Goal: Task Accomplishment & Management: Use online tool/utility

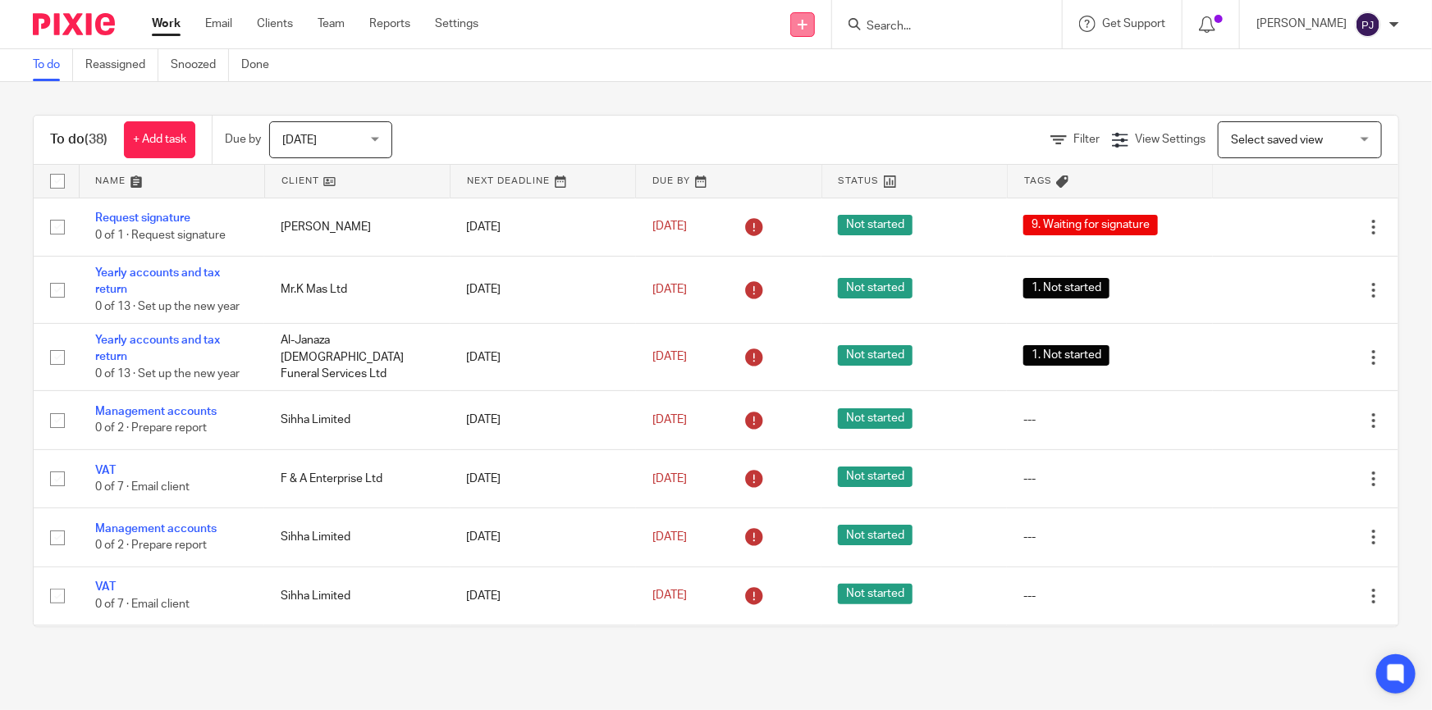
click at [815, 17] on link at bounding box center [802, 24] width 25 height 25
click at [820, 154] on link "Request signature" at bounding box center [813, 149] width 115 height 24
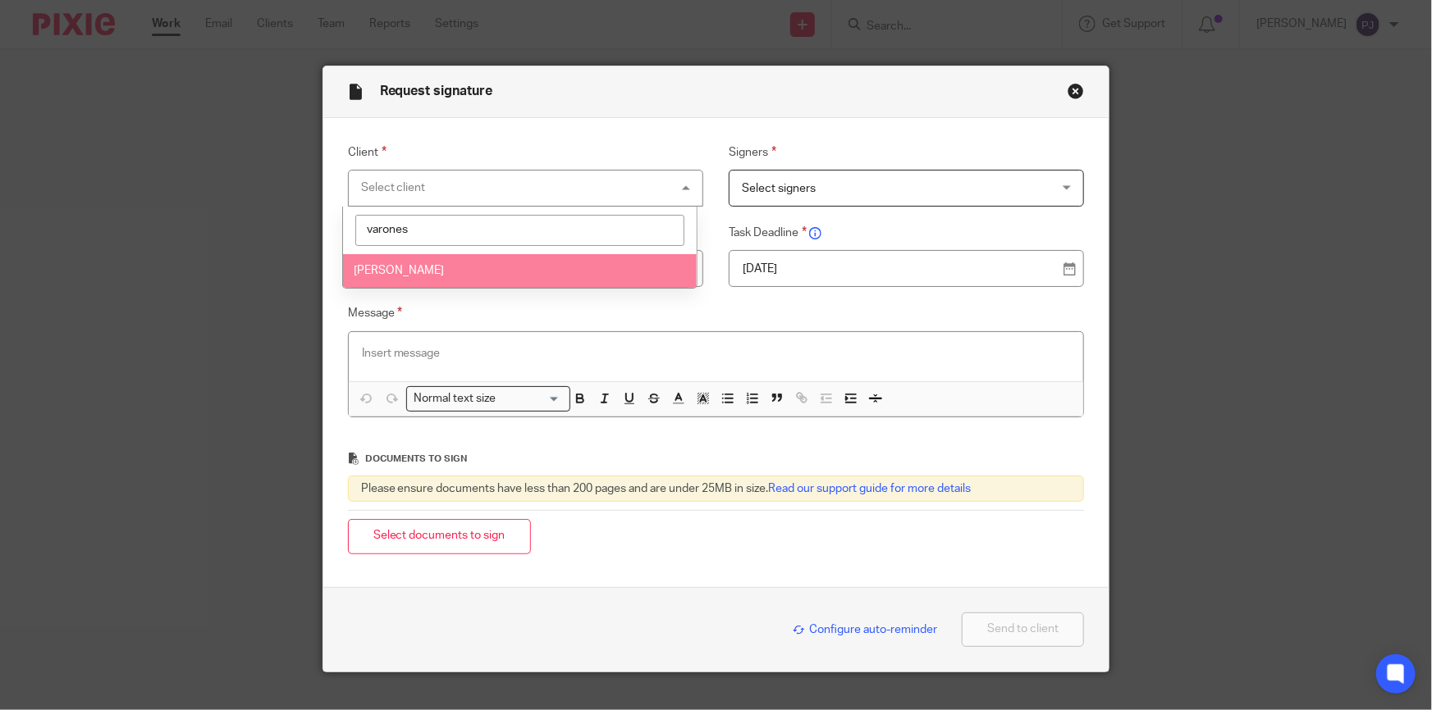
type input "varones"
click at [489, 271] on li "[PERSON_NAME]" at bounding box center [520, 271] width 354 height 34
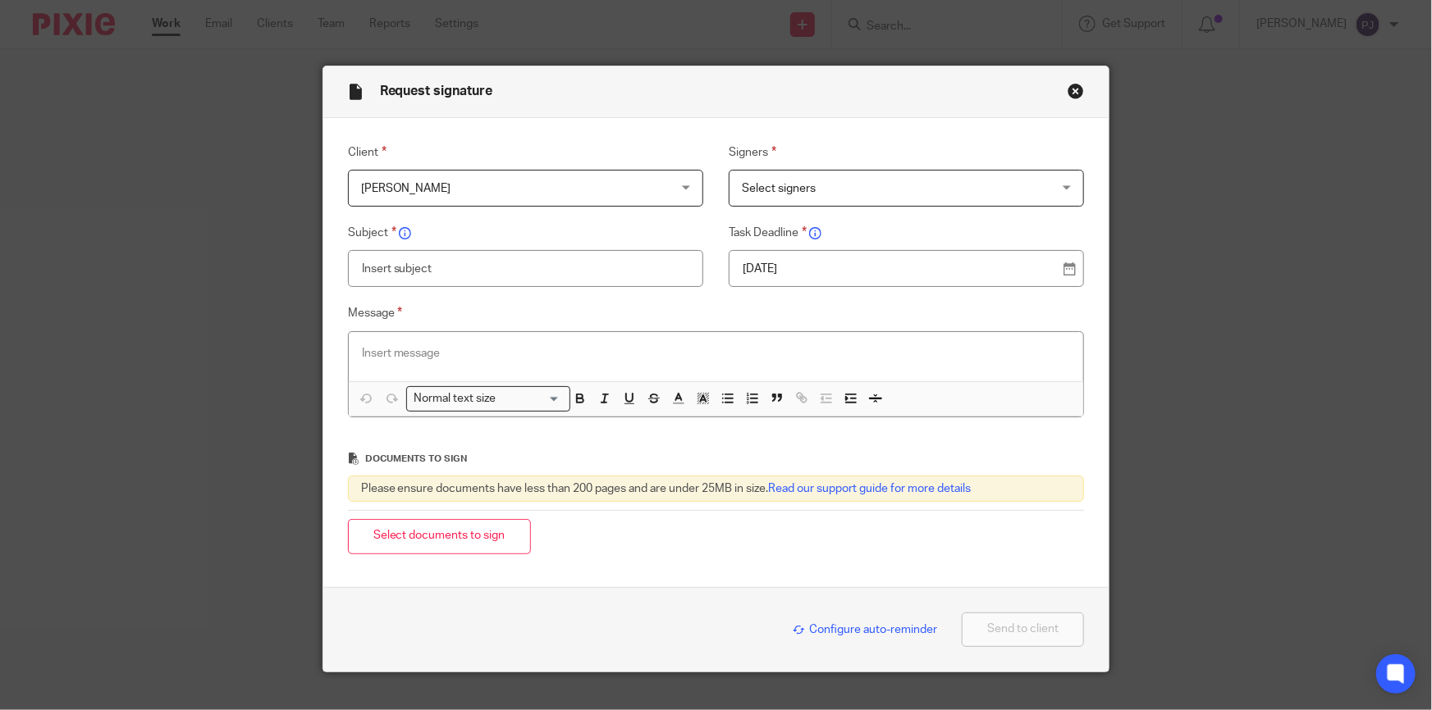
click at [870, 188] on span "Select signers" at bounding box center [878, 188] width 273 height 34
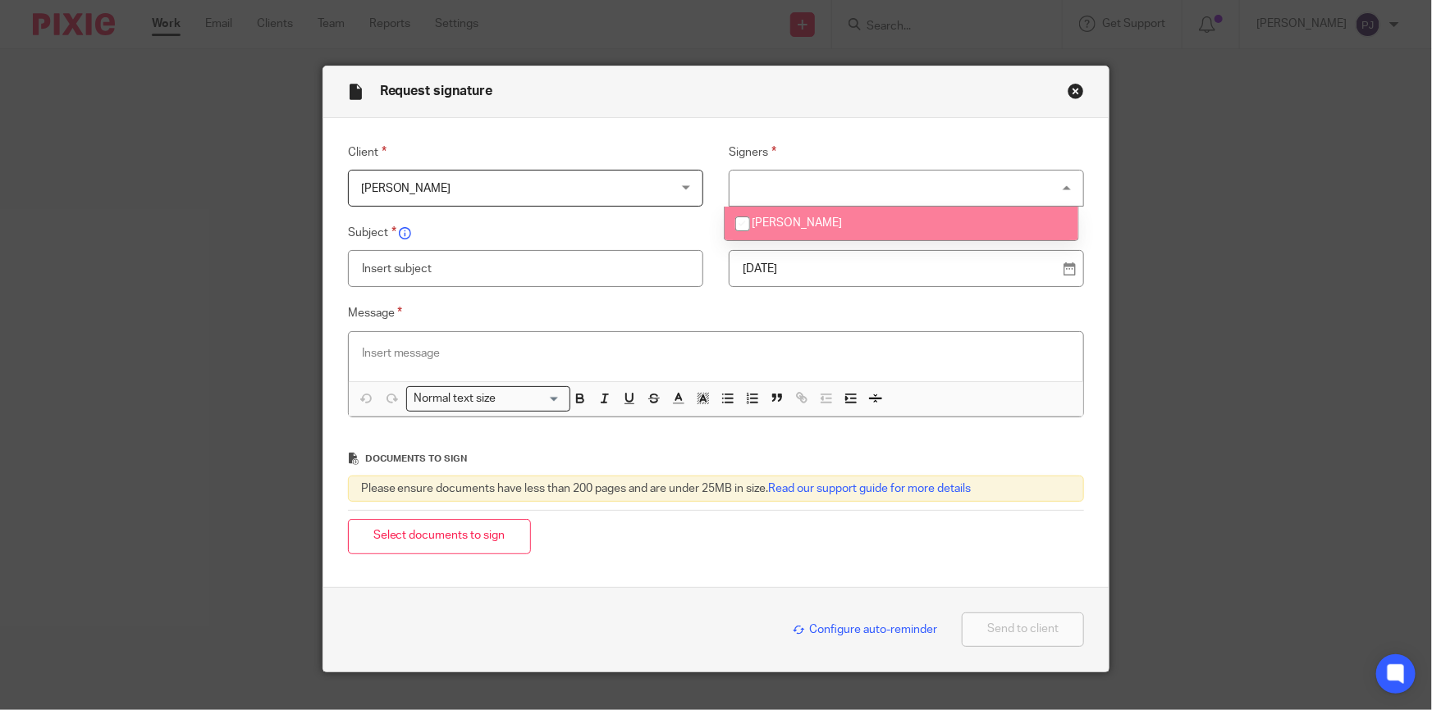
click at [862, 220] on li "[PERSON_NAME]" at bounding box center [901, 224] width 354 height 34
checkbox input "true"
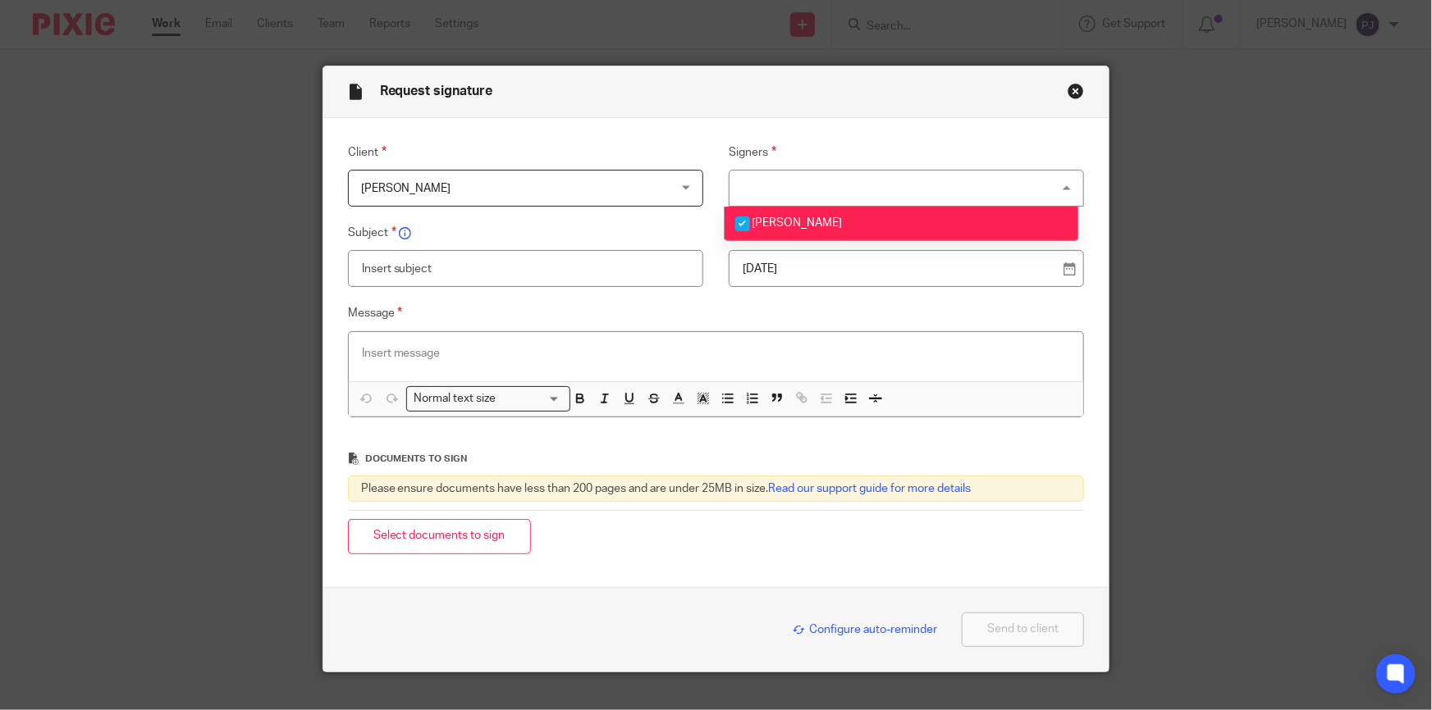
click at [548, 263] on input "text" at bounding box center [525, 268] width 355 height 37
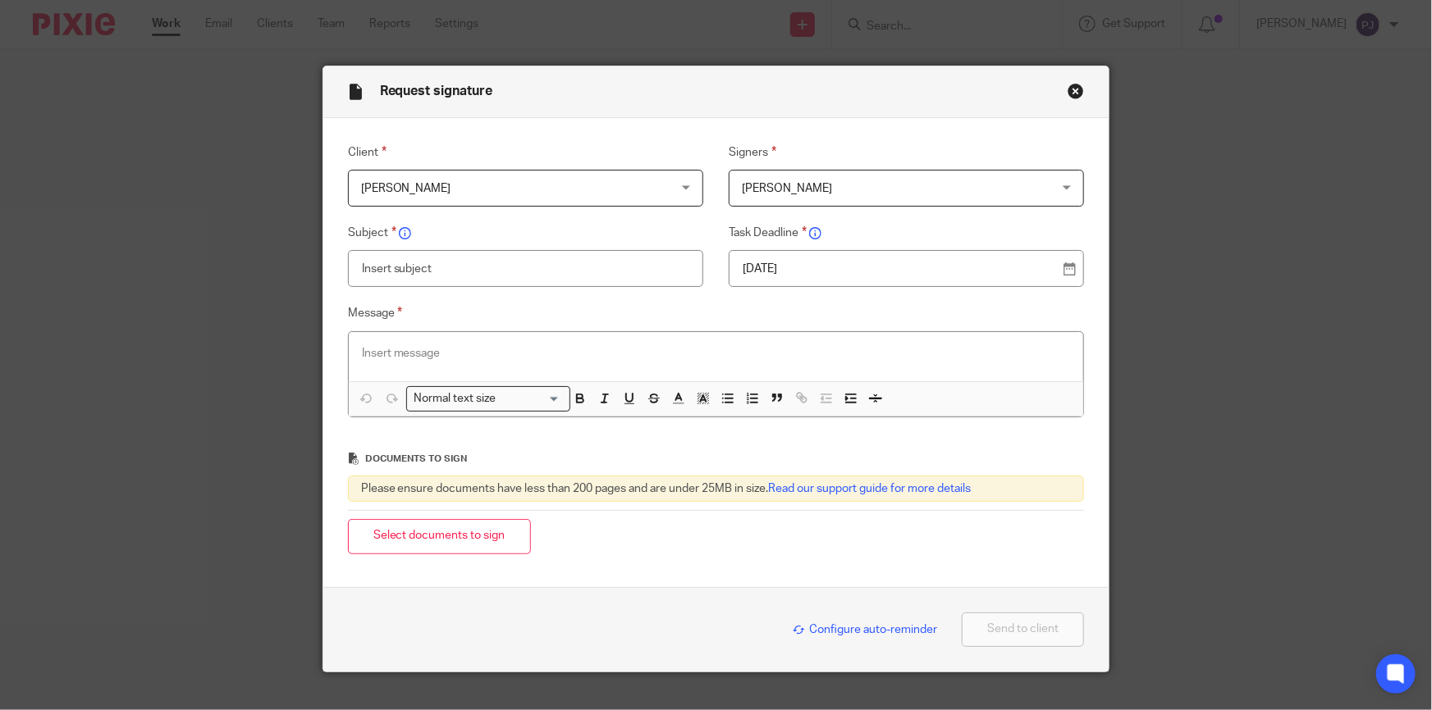
type input "T"
type input "Tax Return - 2025"
click at [419, 537] on button "Select documents to sign" at bounding box center [439, 536] width 183 height 35
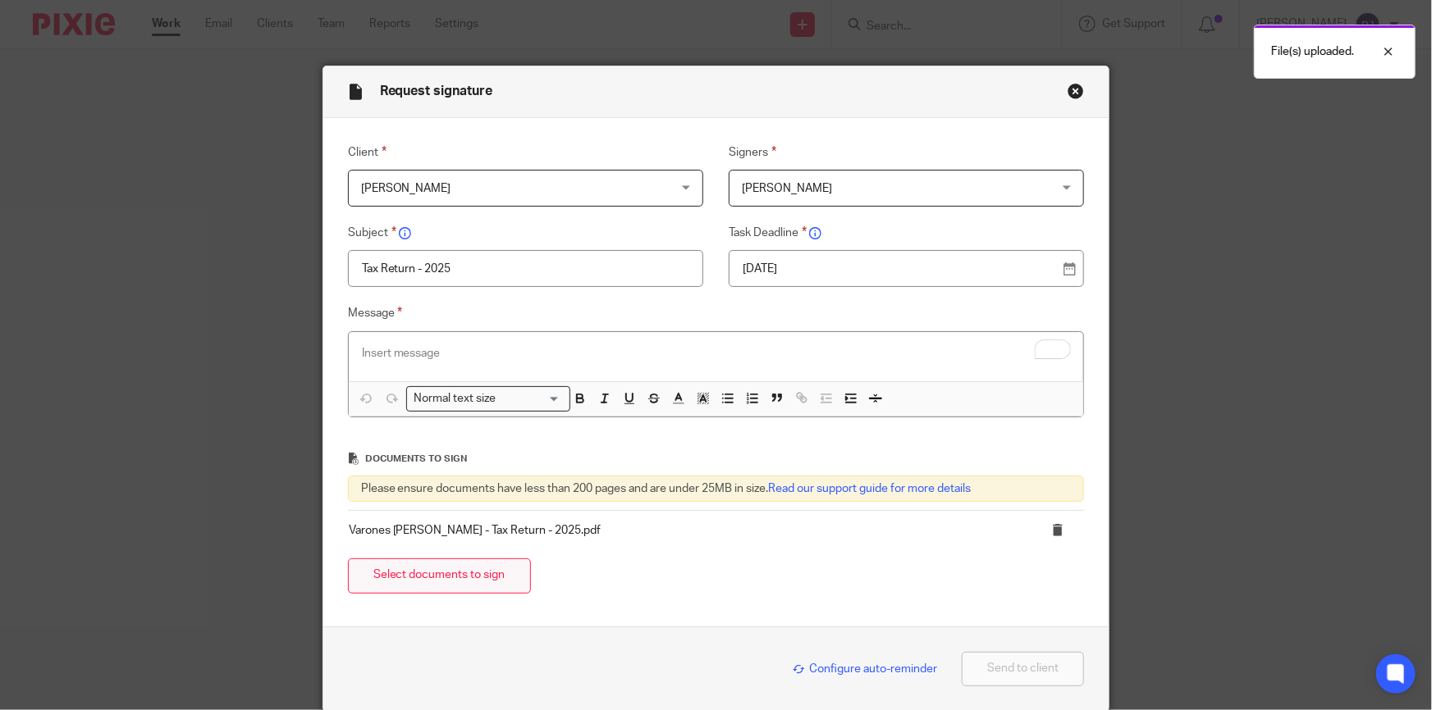
click at [428, 566] on button "Select documents to sign" at bounding box center [439, 576] width 183 height 35
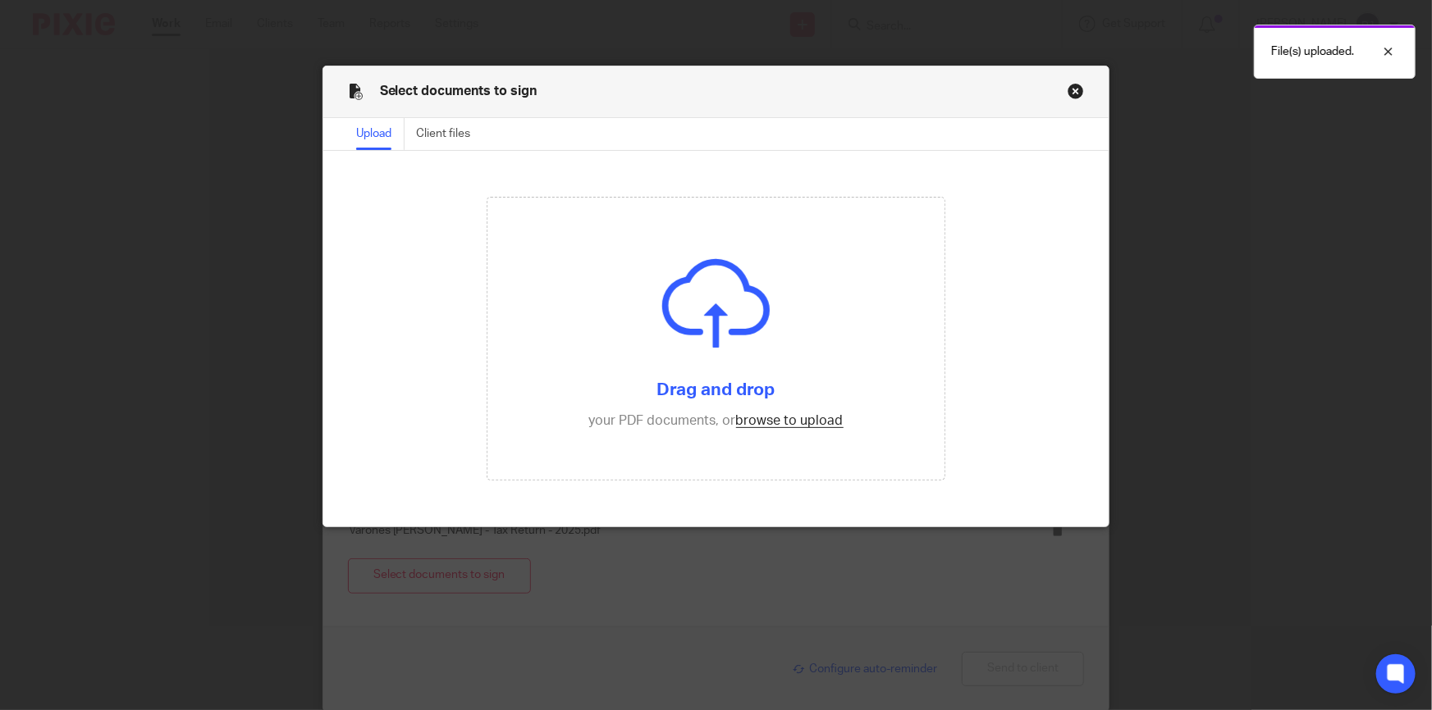
type input "C:\fakepath\Varones Elizabeth - Tax Computation - 2025.pdf"
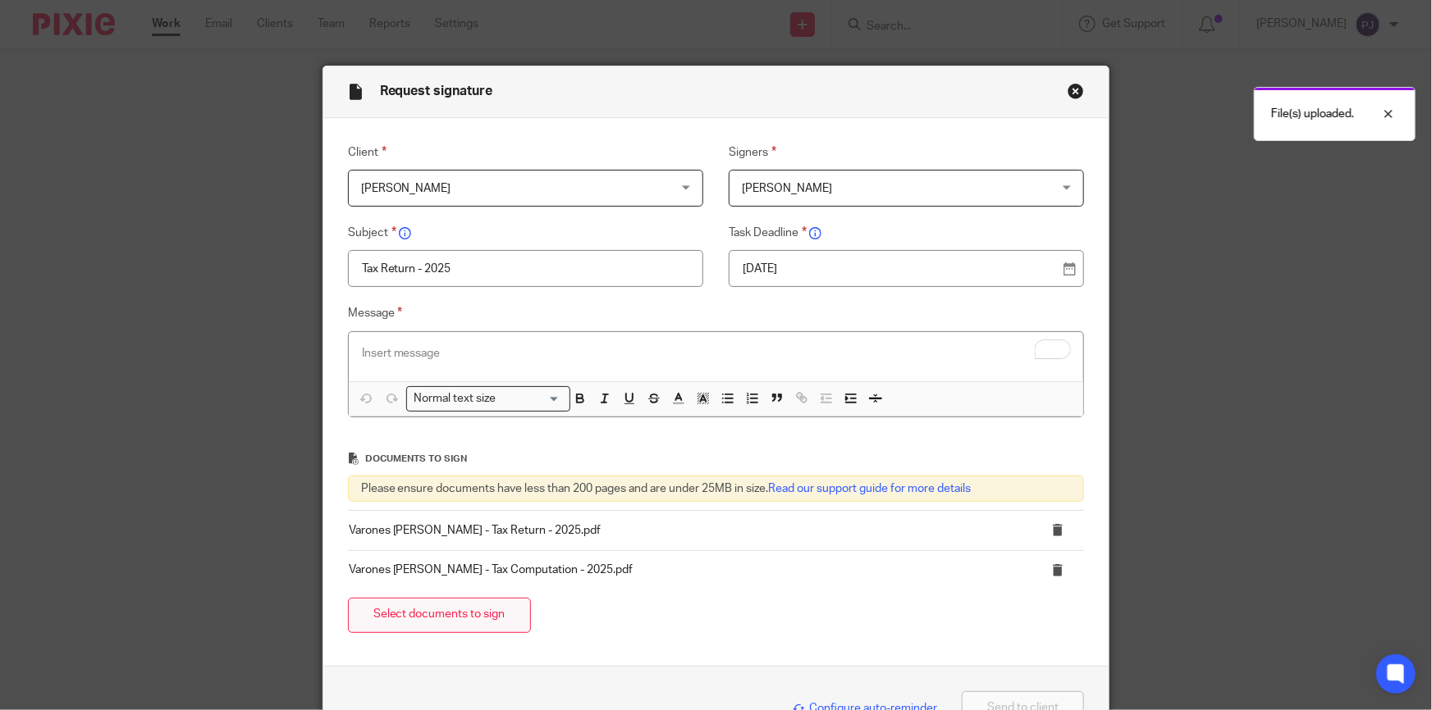
click at [440, 621] on button "Select documents to sign" at bounding box center [439, 615] width 183 height 35
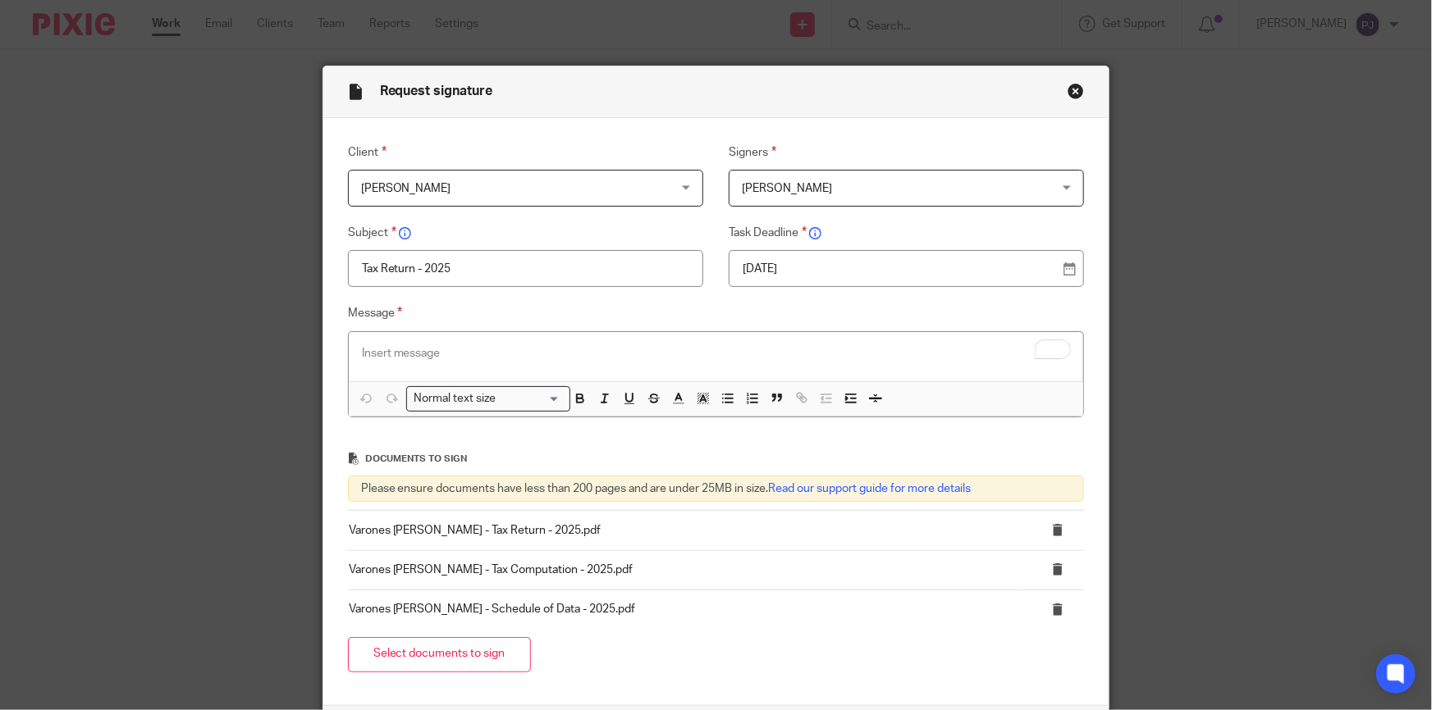
click at [394, 332] on div "To enrich screen reader interactions, please activate Accessibility in Grammarl…" at bounding box center [716, 356] width 735 height 49
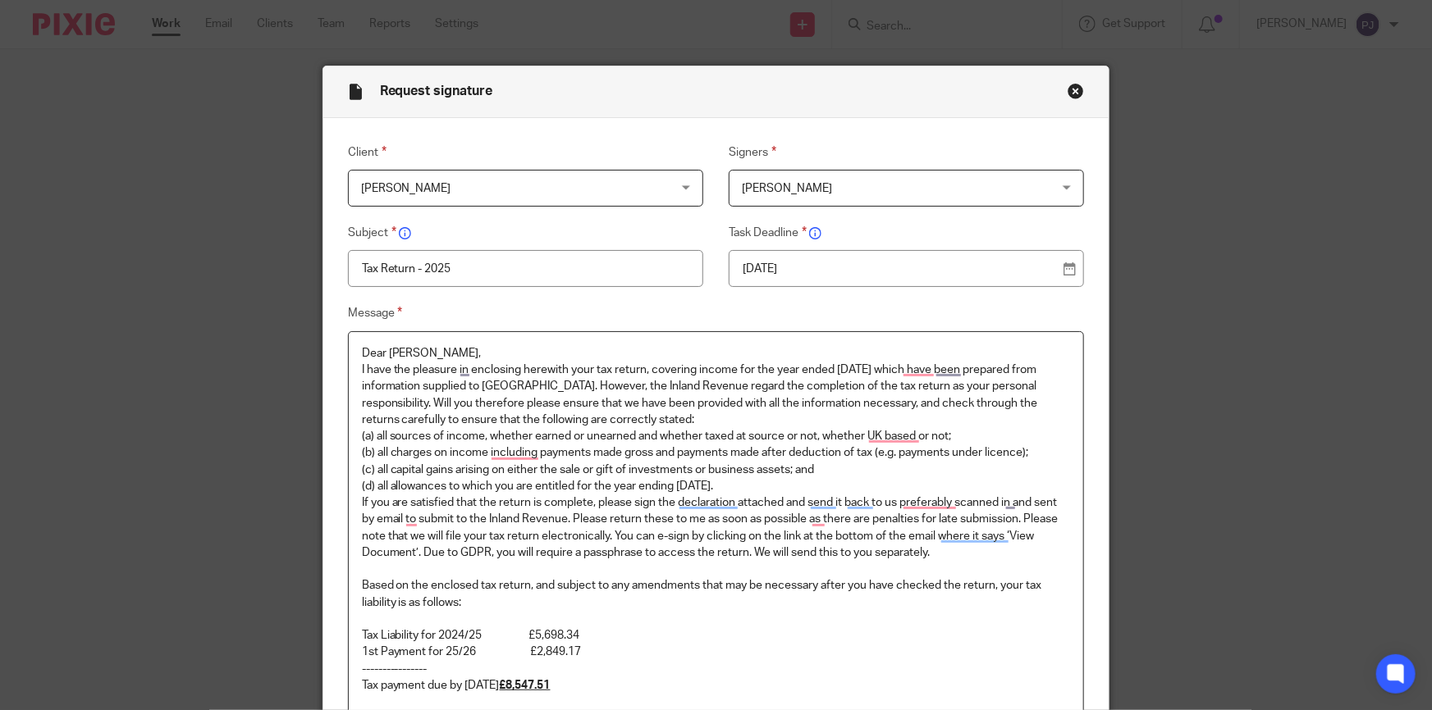
click at [407, 351] on p "Dear Kylie," at bounding box center [716, 353] width 709 height 16
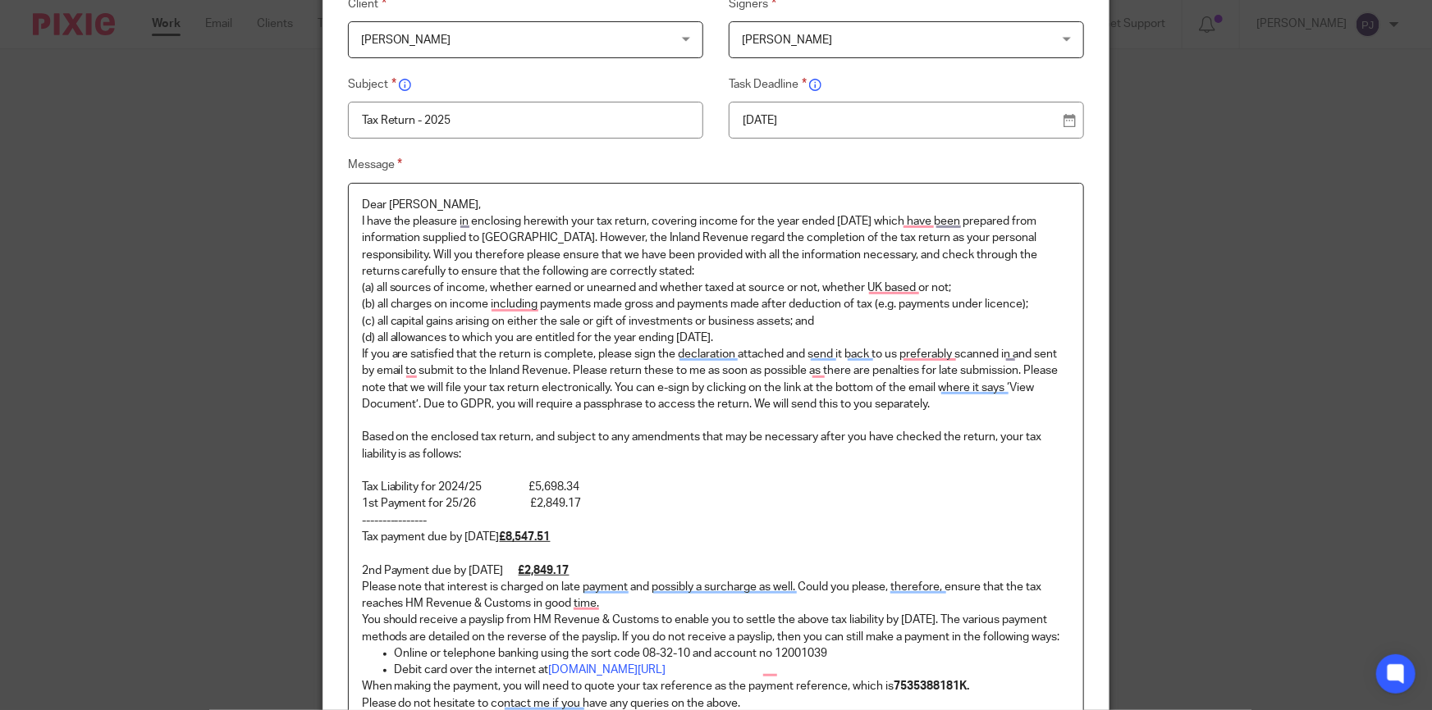
click at [377, 455] on p "Based on the enclosed tax return, and subject to any amendments that may be nec…" at bounding box center [716, 446] width 709 height 34
click at [453, 464] on p "To enrich screen reader interactions, please activate Accessibility in Grammarl…" at bounding box center [716, 471] width 709 height 16
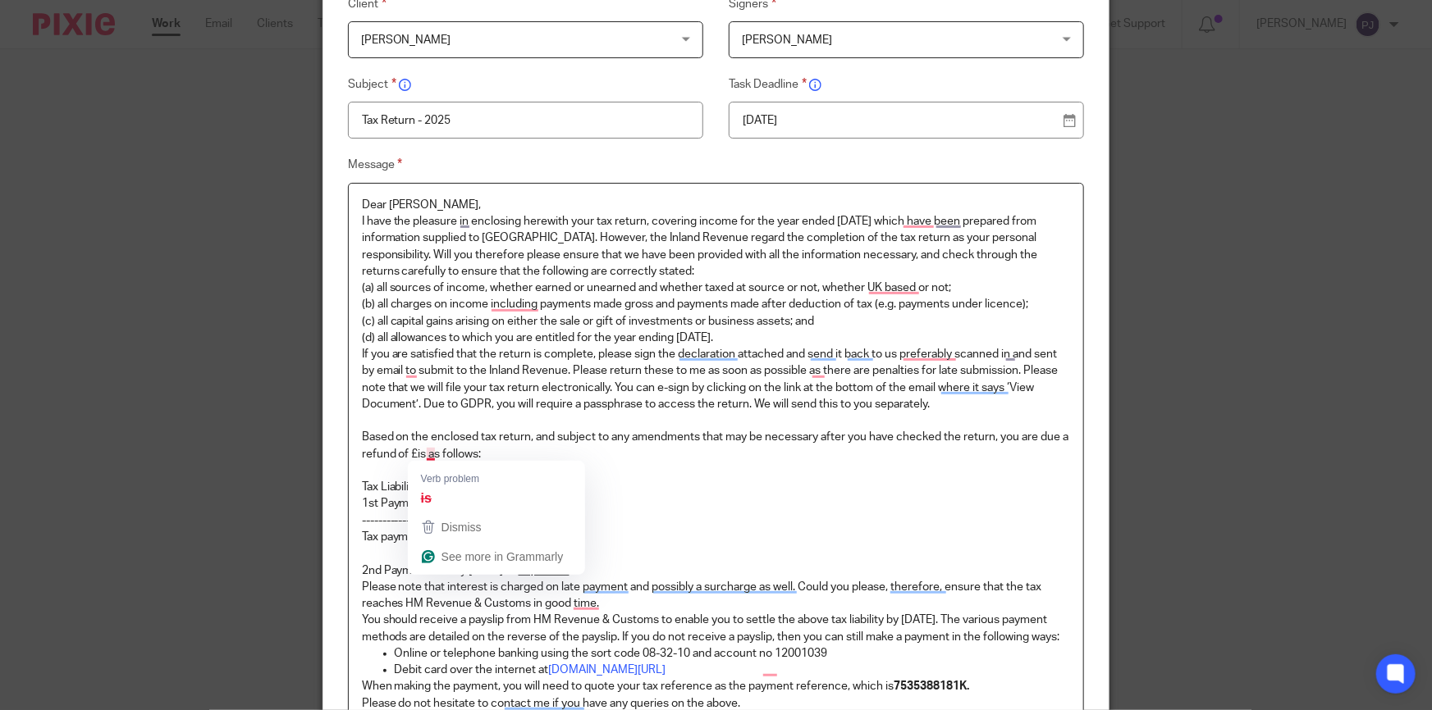
click at [421, 452] on p "Based on the enclosed tax return, and subject to any amendments that may be nec…" at bounding box center [716, 446] width 709 height 34
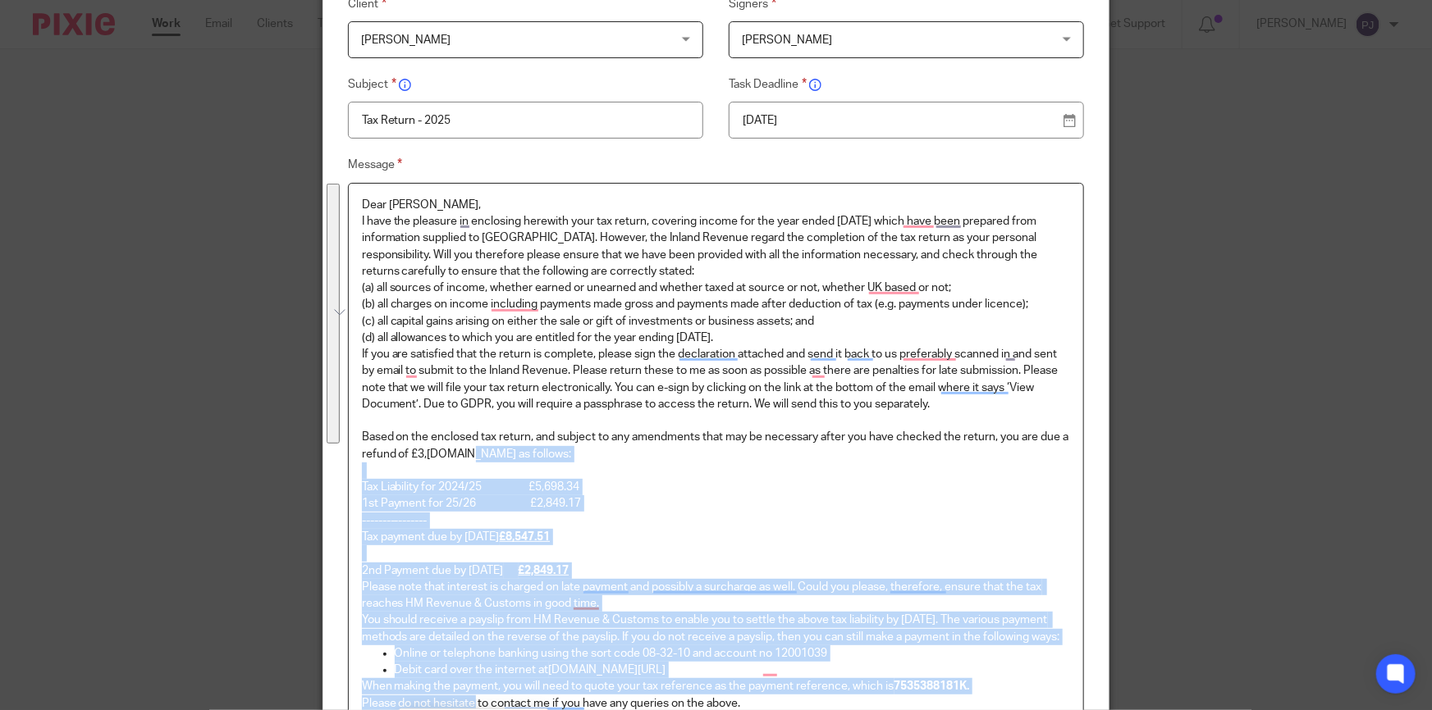
scroll to position [164, 0]
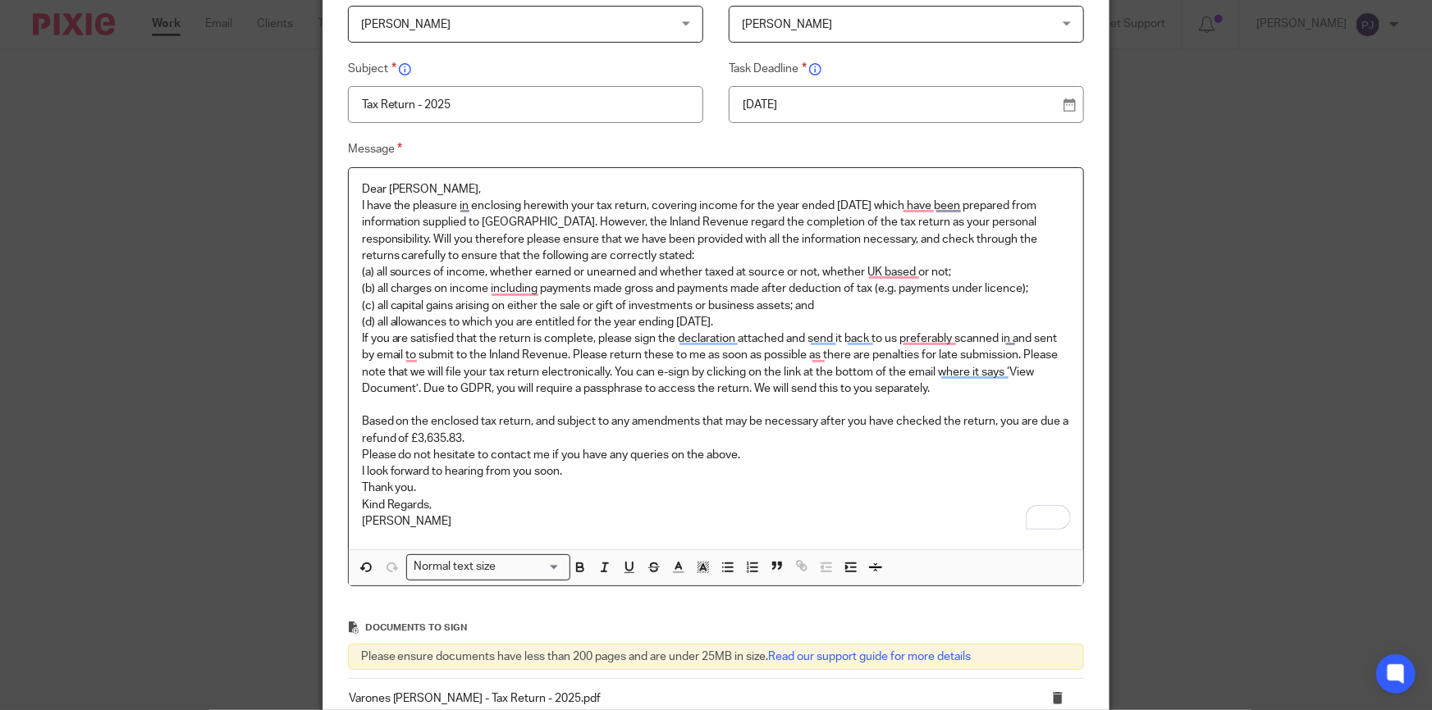
click at [365, 409] on p "To enrich screen reader interactions, please activate Accessibility in Grammarl…" at bounding box center [716, 405] width 709 height 16
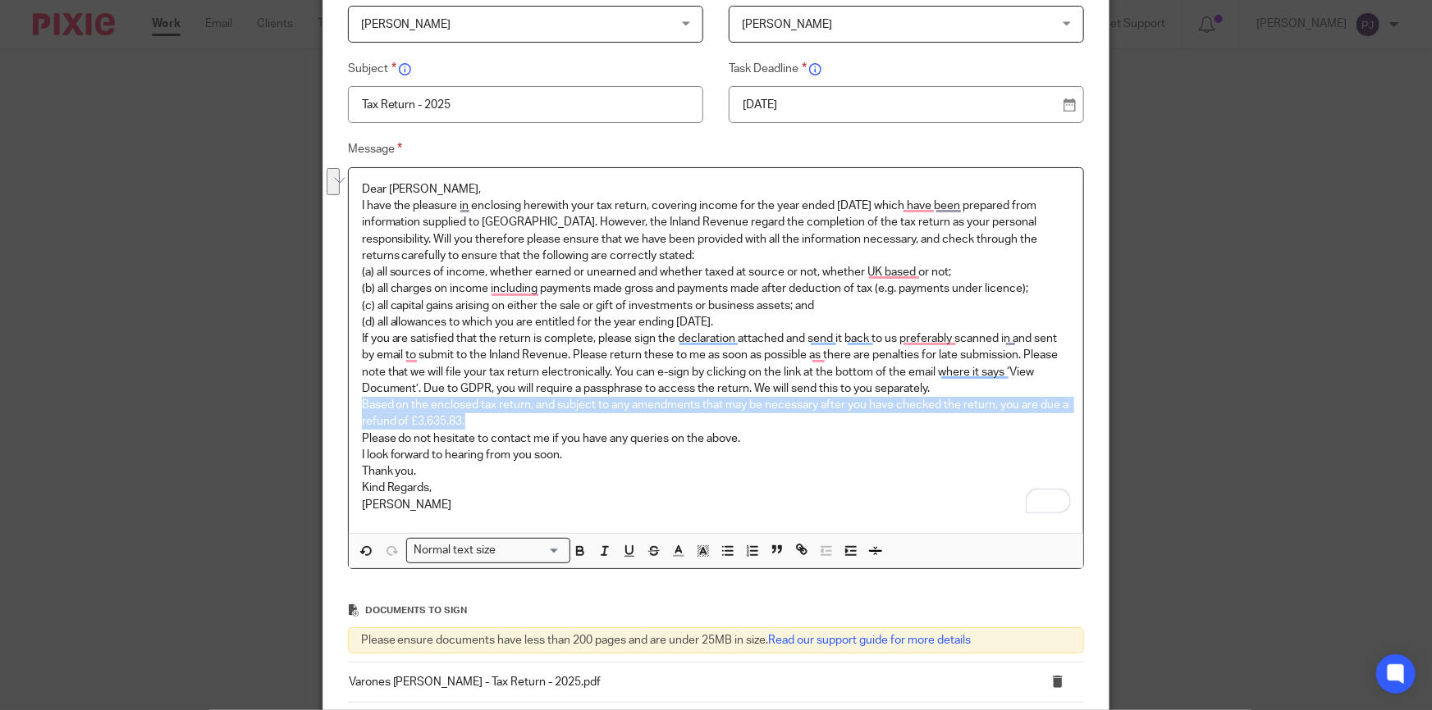
drag, startPoint x: 473, startPoint y: 422, endPoint x: 352, endPoint y: 410, distance: 121.1
click at [352, 410] on div "Dear Liz, I have the pleasure in enclosing herewith your tax return, covering i…" at bounding box center [716, 350] width 735 height 365
copy p "Based on the enclosed tax return, and subject to any amendments that may be nec…"
click at [940, 427] on p "Based on the enclosed tax return, and subject to any amendments that may be nec…" at bounding box center [716, 414] width 709 height 34
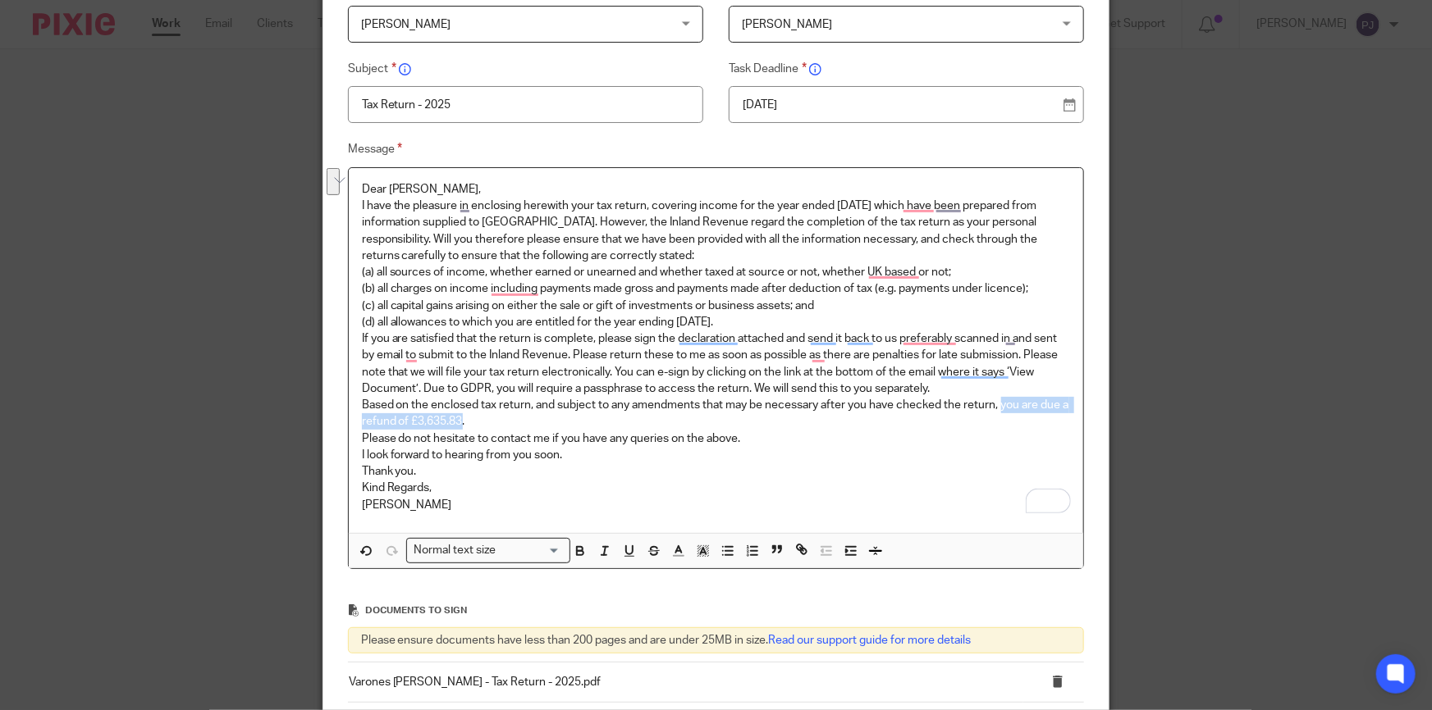
drag, startPoint x: 997, startPoint y: 405, endPoint x: 463, endPoint y: 420, distance: 534.3
click at [463, 420] on p "Based on the enclosed tax return, and subject to any amendments that may be nec…" at bounding box center [716, 414] width 709 height 34
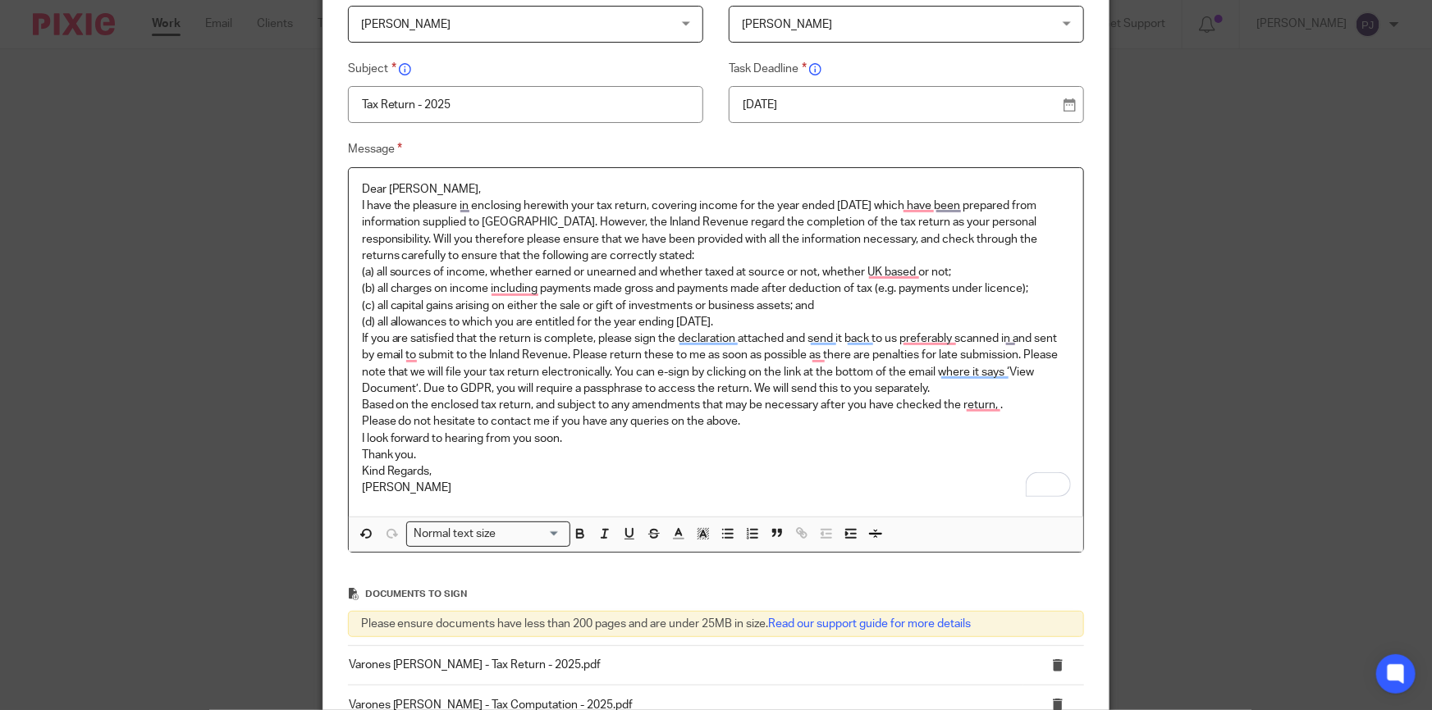
drag, startPoint x: 995, startPoint y: 404, endPoint x: 1005, endPoint y: 418, distance: 17.7
click at [1005, 418] on p "Please do not hesitate to contact me if you have any queries on the above." at bounding box center [716, 421] width 709 height 16
drag, startPoint x: 995, startPoint y: 404, endPoint x: 1019, endPoint y: 408, distance: 24.0
click at [996, 404] on p "Based on the enclosed tax return, and subject to any amendments that may be nec…" at bounding box center [716, 405] width 709 height 16
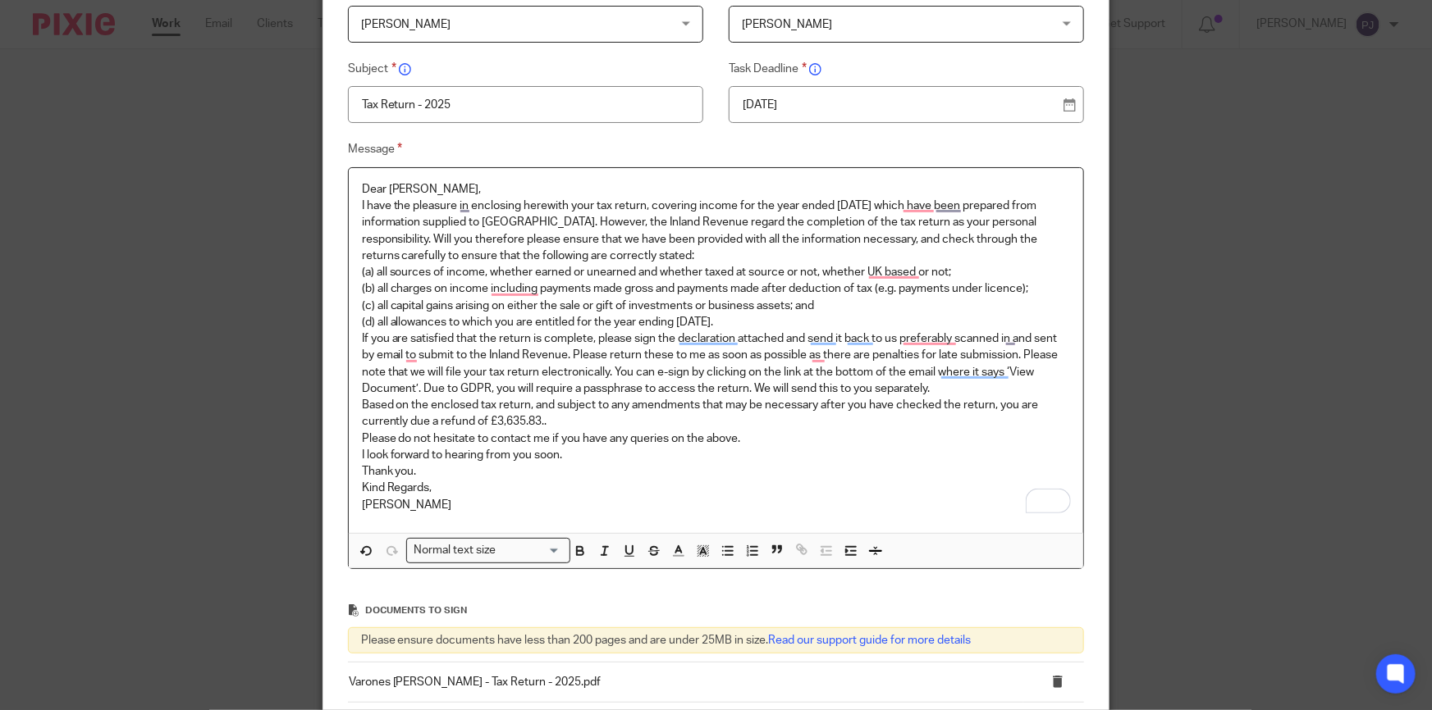
click at [518, 397] on p "Based on the enclosed tax return, and subject to any amendments that may be nec…" at bounding box center [716, 414] width 709 height 34
click at [522, 370] on p "If you are satisfied that the return is complete, please sign the declaration a…" at bounding box center [716, 364] width 709 height 66
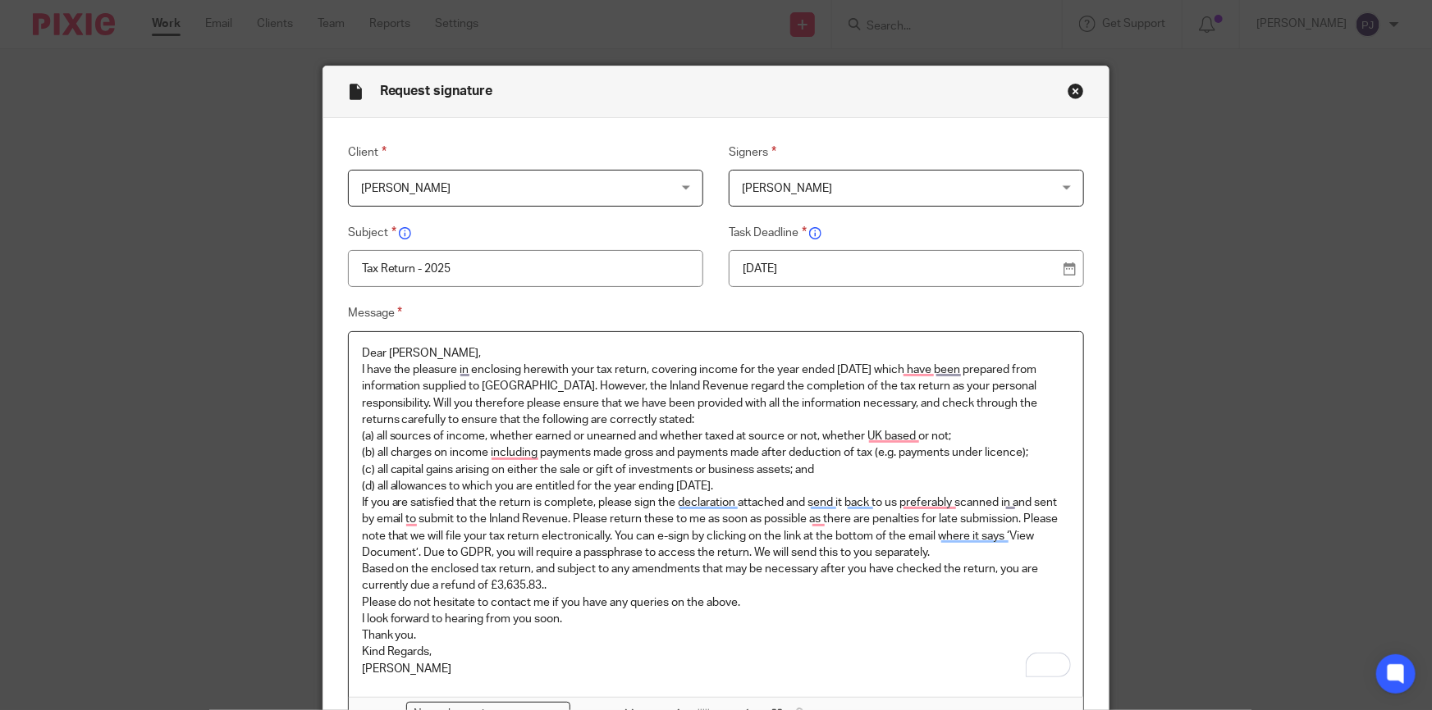
scroll to position [148, 0]
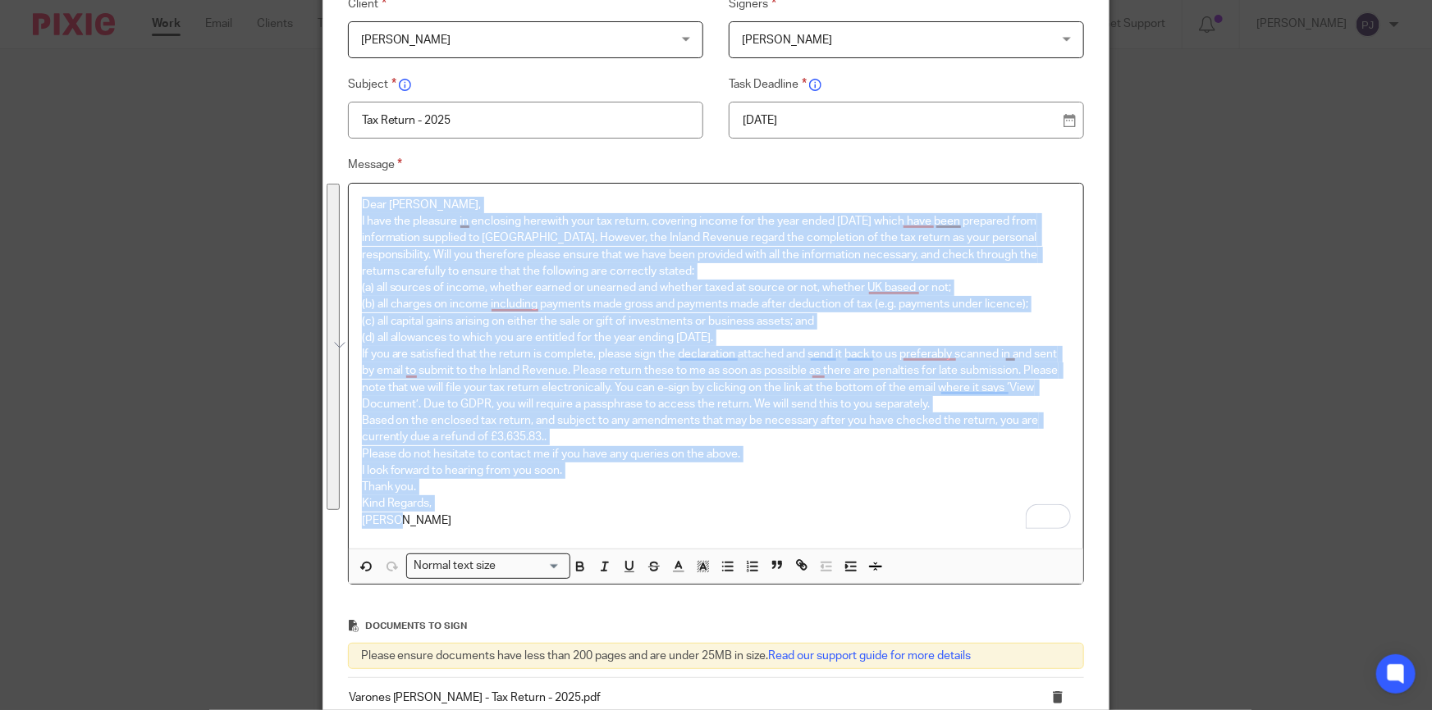
drag, startPoint x: 399, startPoint y: 517, endPoint x: 343, endPoint y: 203, distance: 319.1
click at [343, 203] on div "Message Dear Liz, I have the pleasure in enclosing herewith your tax return, co…" at bounding box center [703, 370] width 762 height 430
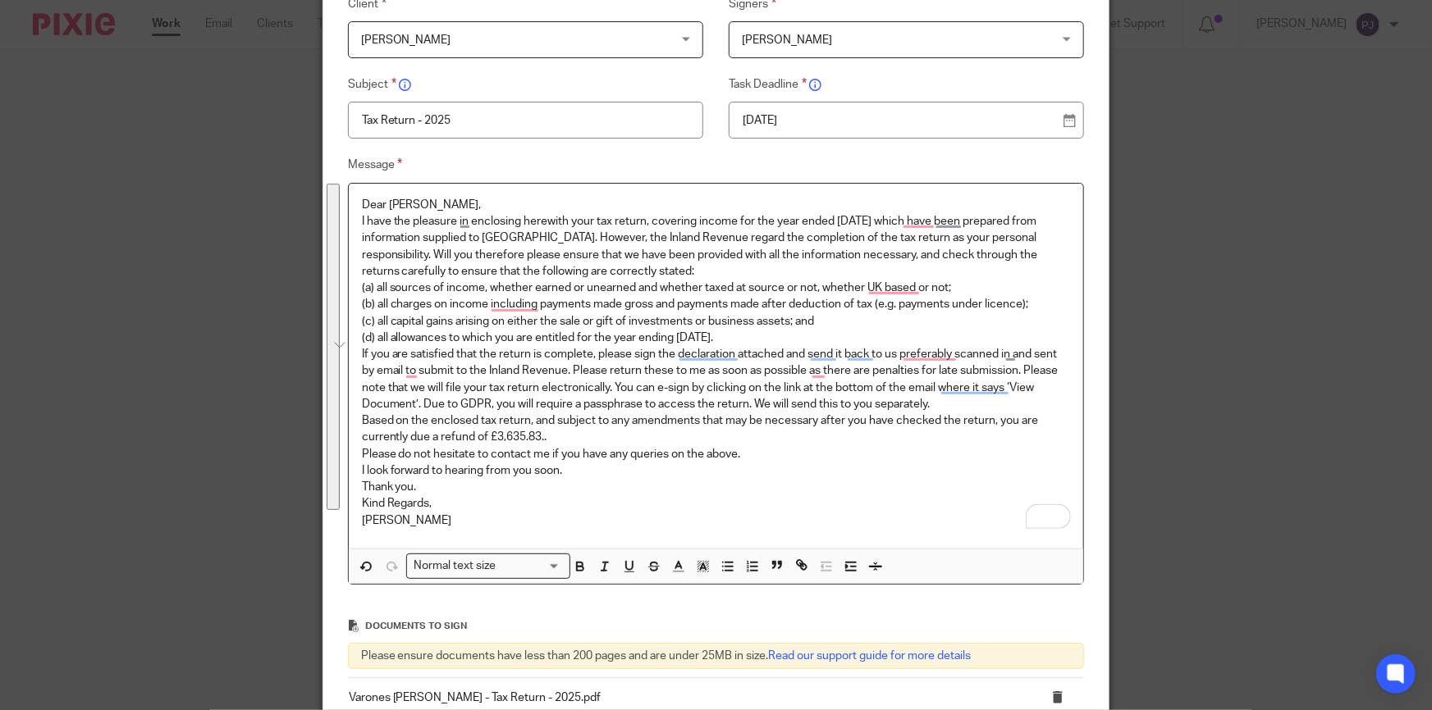
click at [550, 567] on input "Search for option" at bounding box center [530, 566] width 59 height 17
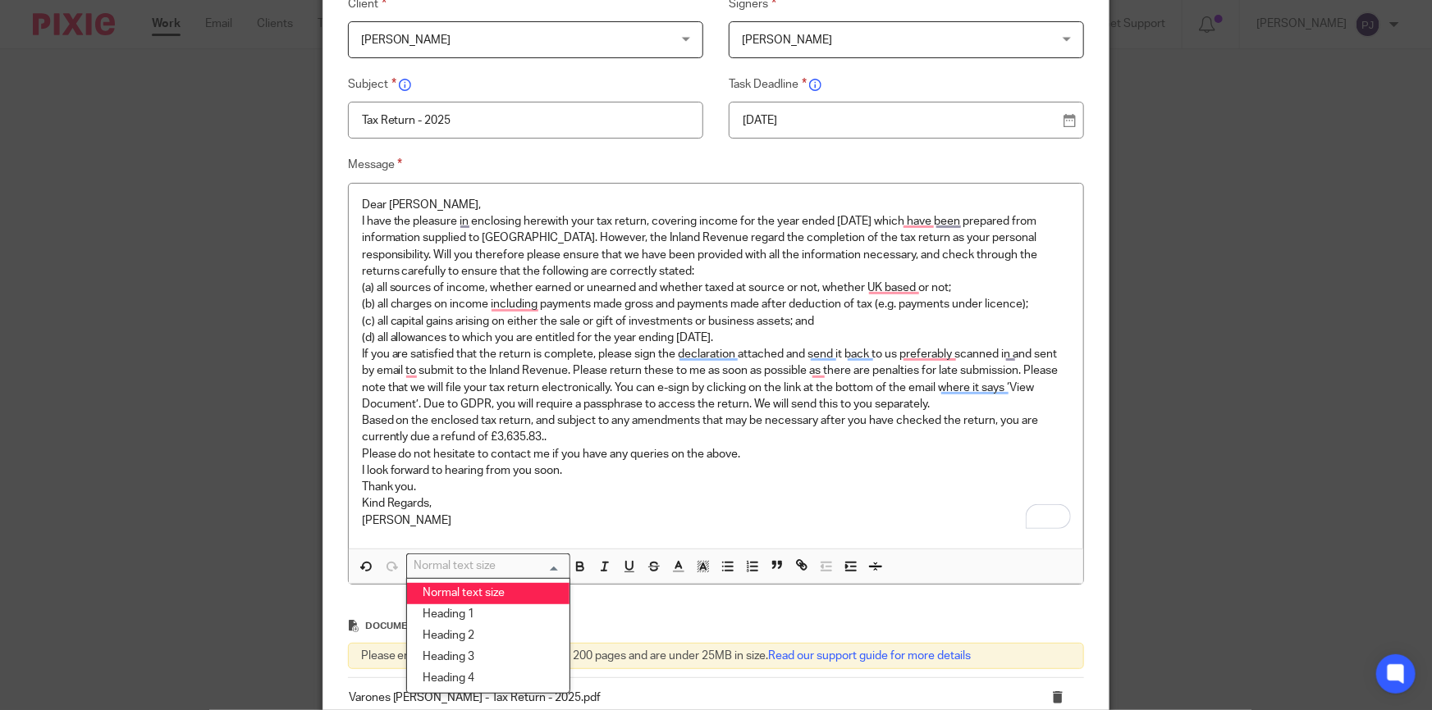
click at [550, 567] on input "Search for option" at bounding box center [485, 566] width 152 height 17
click at [607, 496] on p "Kind Regards," at bounding box center [716, 504] width 709 height 16
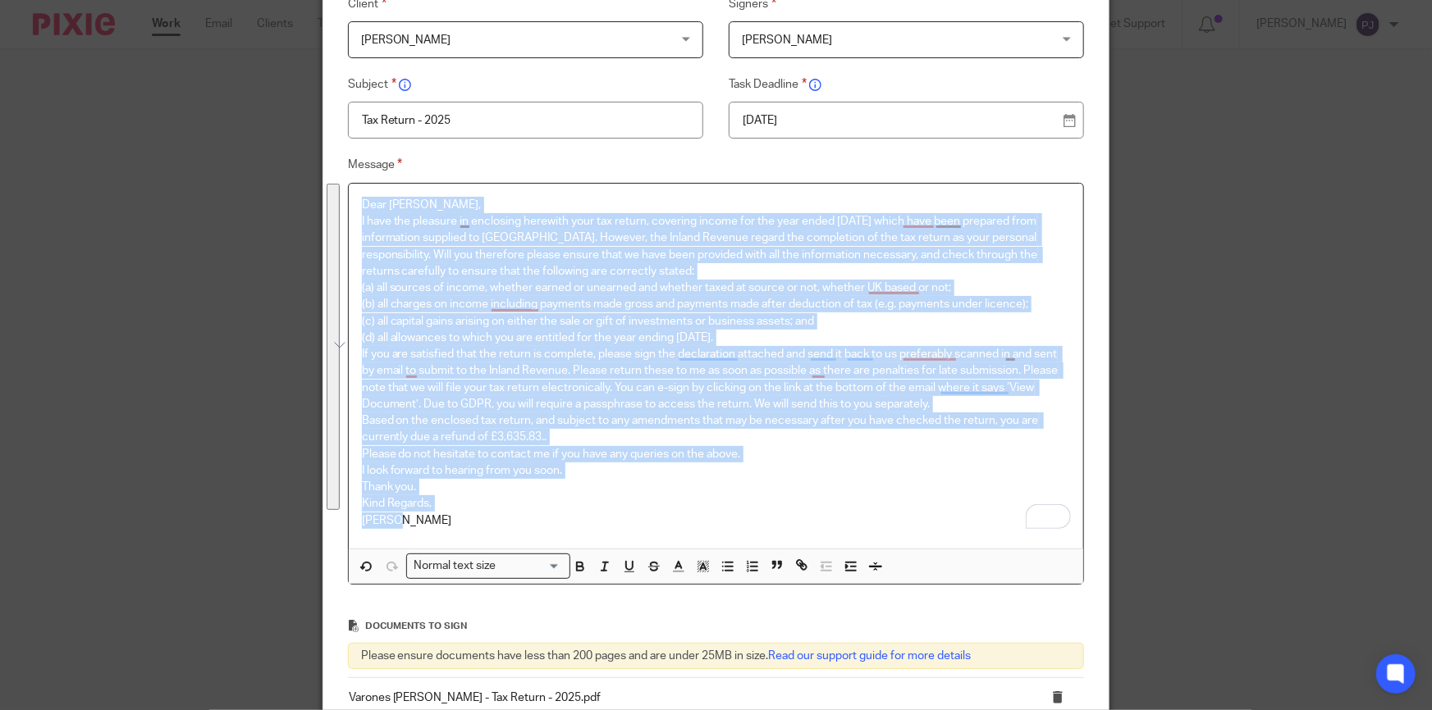
drag, startPoint x: 396, startPoint y: 519, endPoint x: 352, endPoint y: 205, distance: 317.3
click at [352, 205] on div "Dear Liz, I have the pleasure in enclosing herewith your tax return, covering i…" at bounding box center [716, 366] width 735 height 365
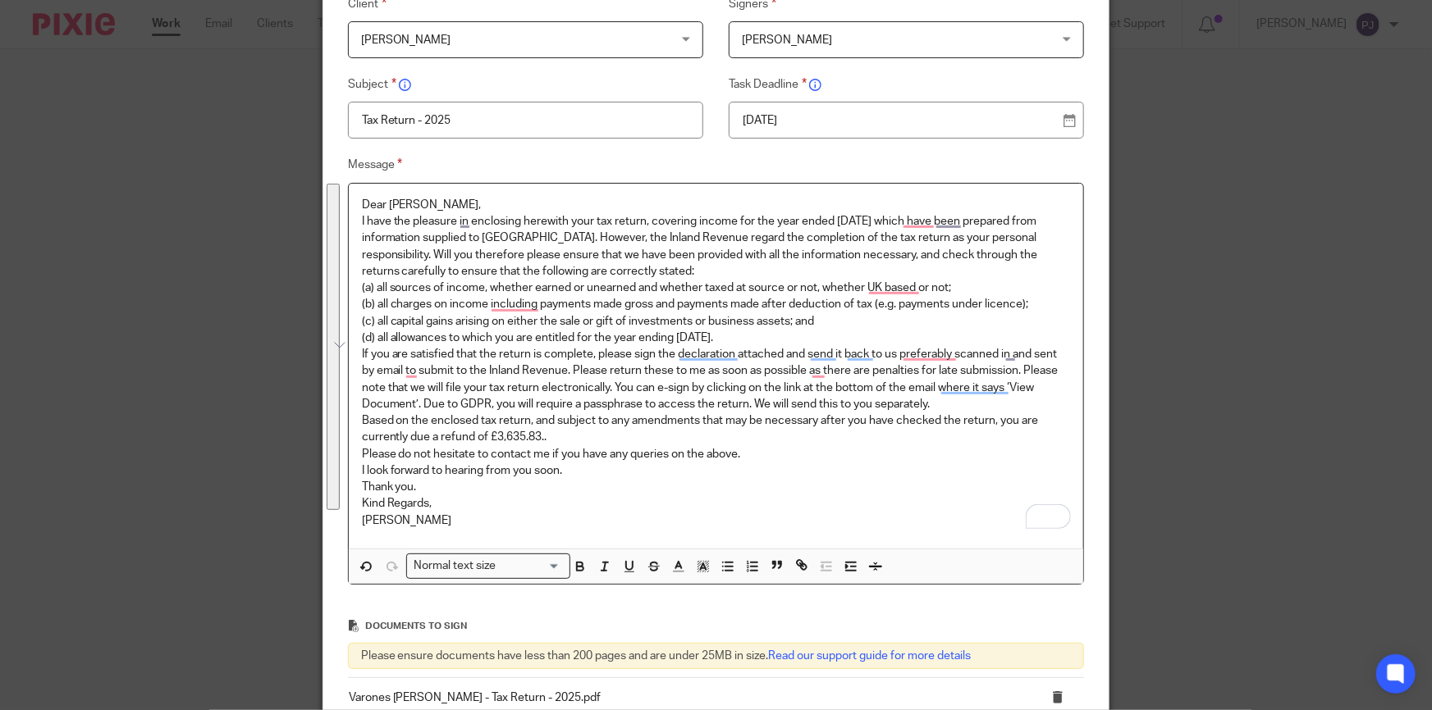
click at [550, 565] on input "Search for option" at bounding box center [530, 566] width 59 height 17
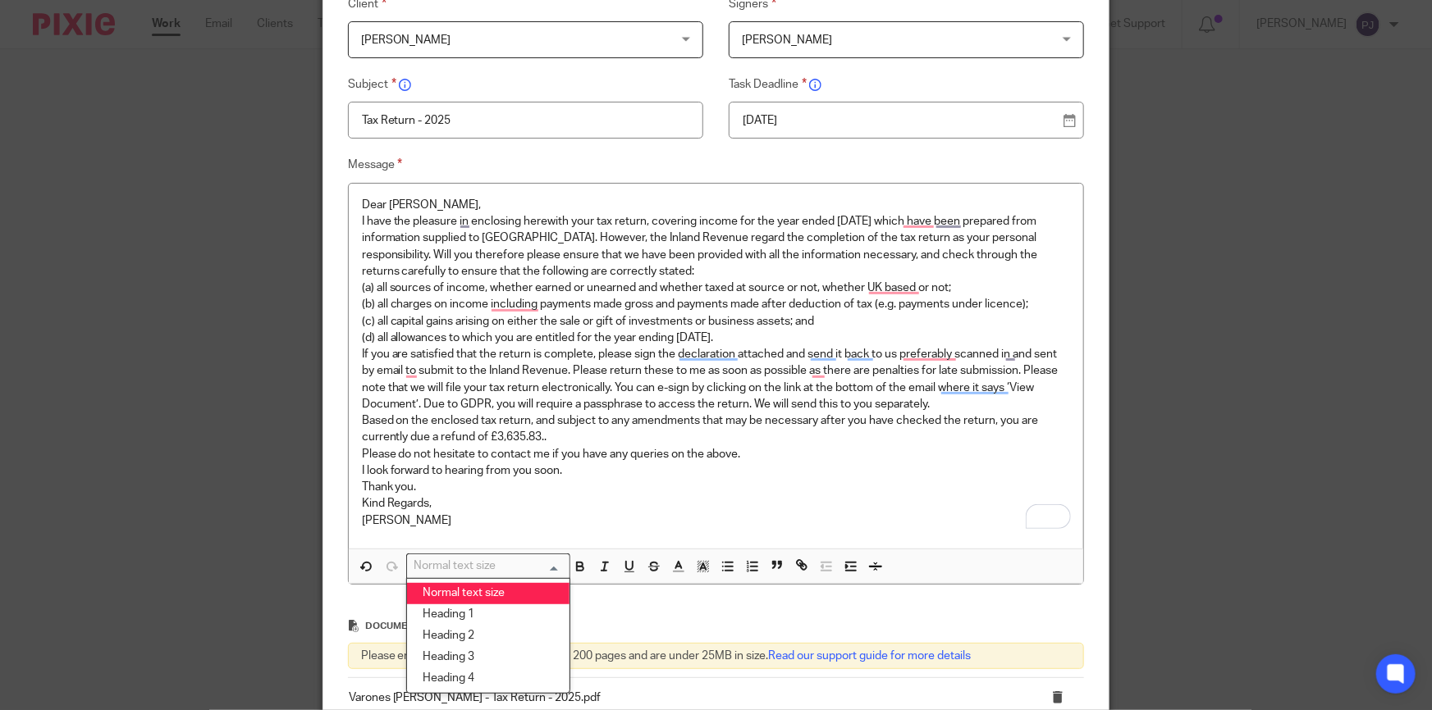
click at [499, 591] on li "Normal text size" at bounding box center [488, 593] width 162 height 21
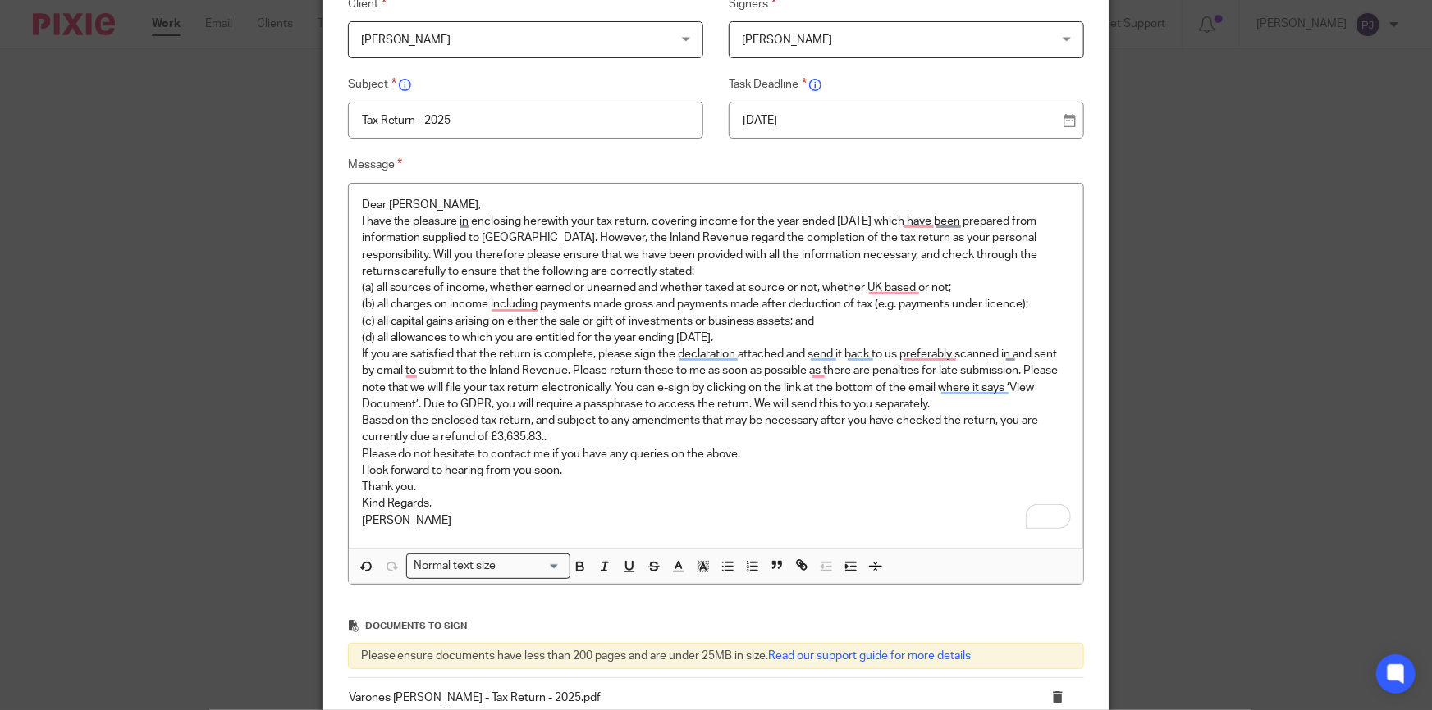
click at [642, 520] on p "[PERSON_NAME]" at bounding box center [716, 521] width 709 height 16
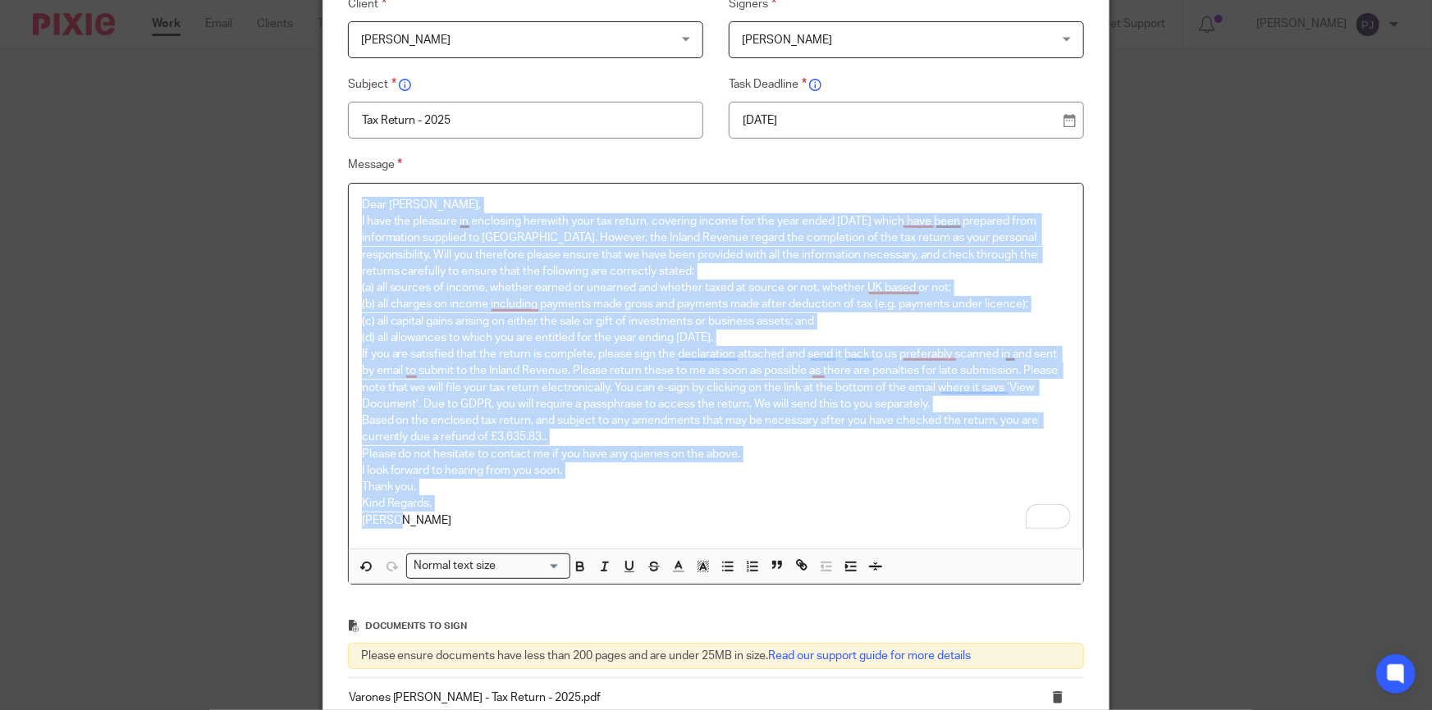
drag, startPoint x: 369, startPoint y: 484, endPoint x: 331, endPoint y: 153, distance: 333.6
click at [331, 153] on div "Client Elizabeth Varones Elizabeth Varones 1455 Norbury Limited 217 Tooting Lim…" at bounding box center [703, 298] width 762 height 608
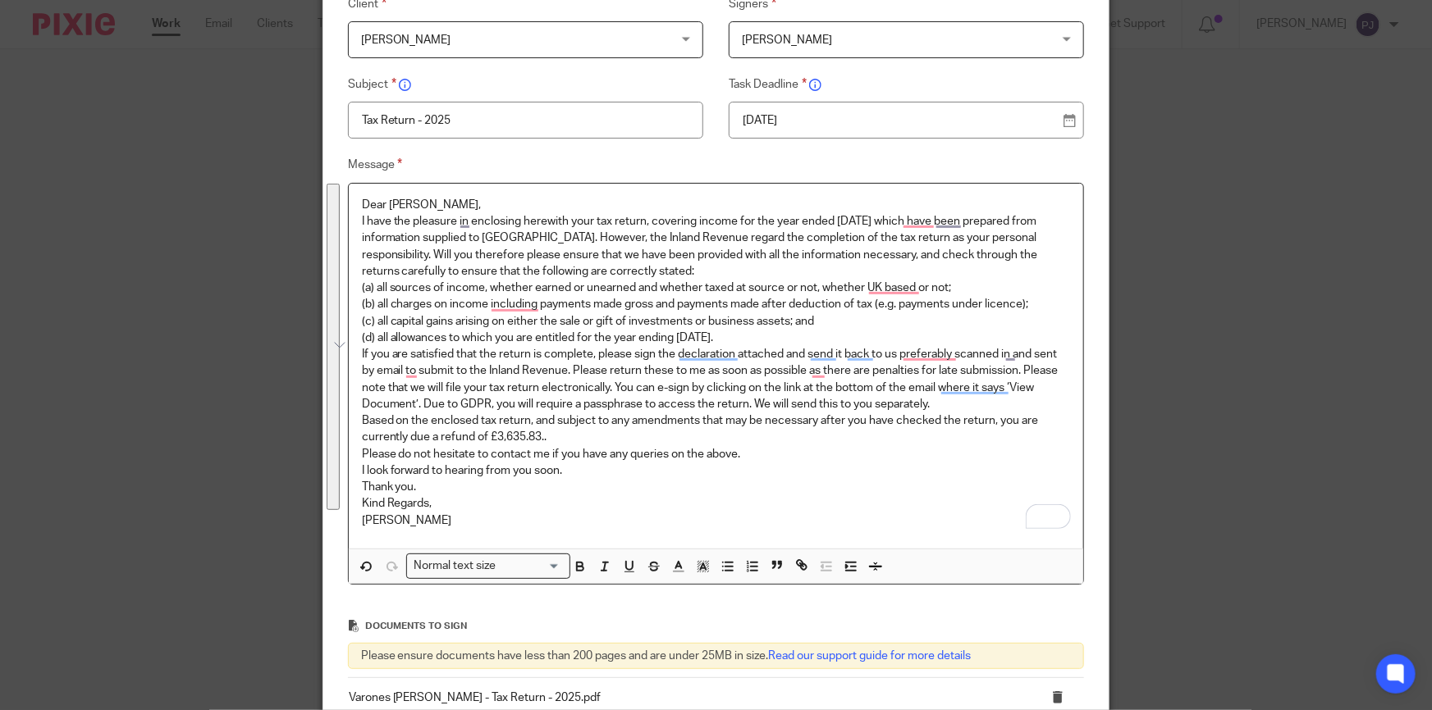
click at [551, 564] on input "Search for option" at bounding box center [530, 566] width 59 height 17
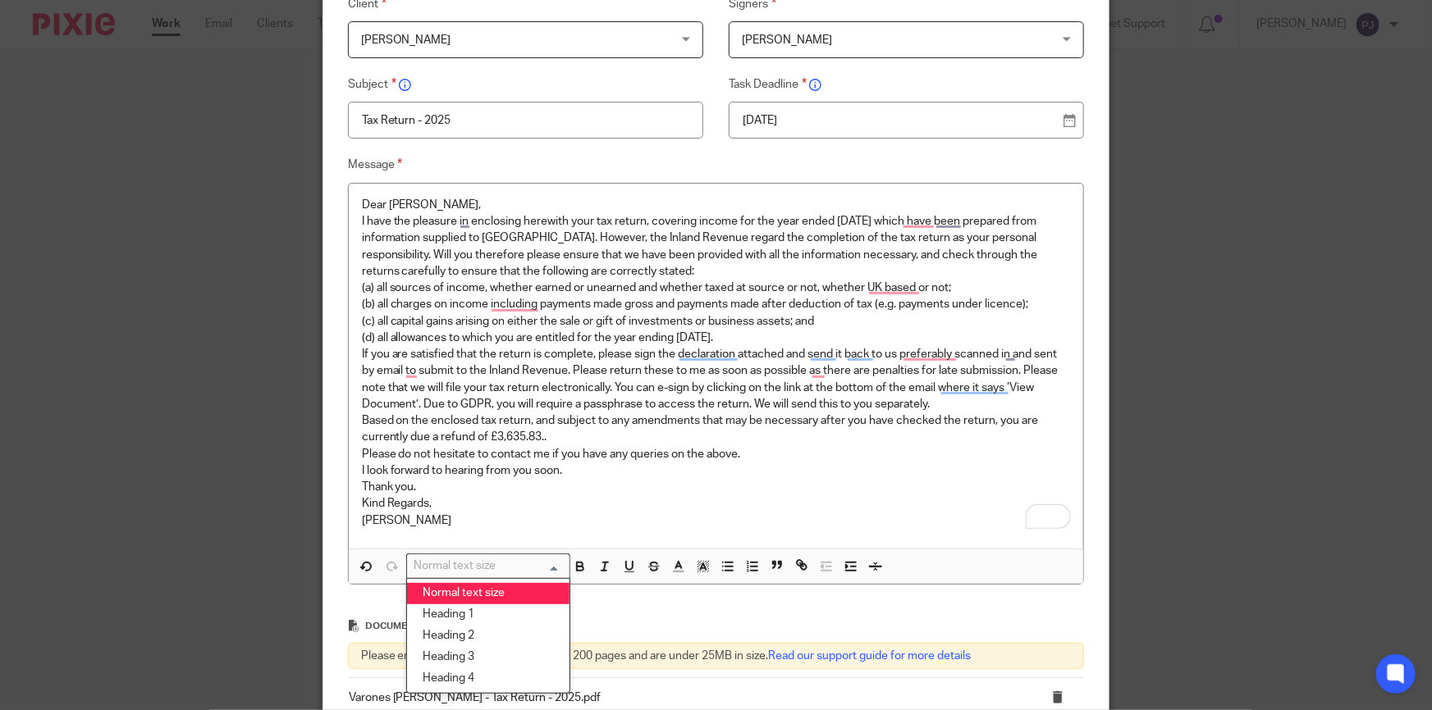
click at [613, 473] on p "I look forward to hearing from you soon." at bounding box center [716, 471] width 709 height 16
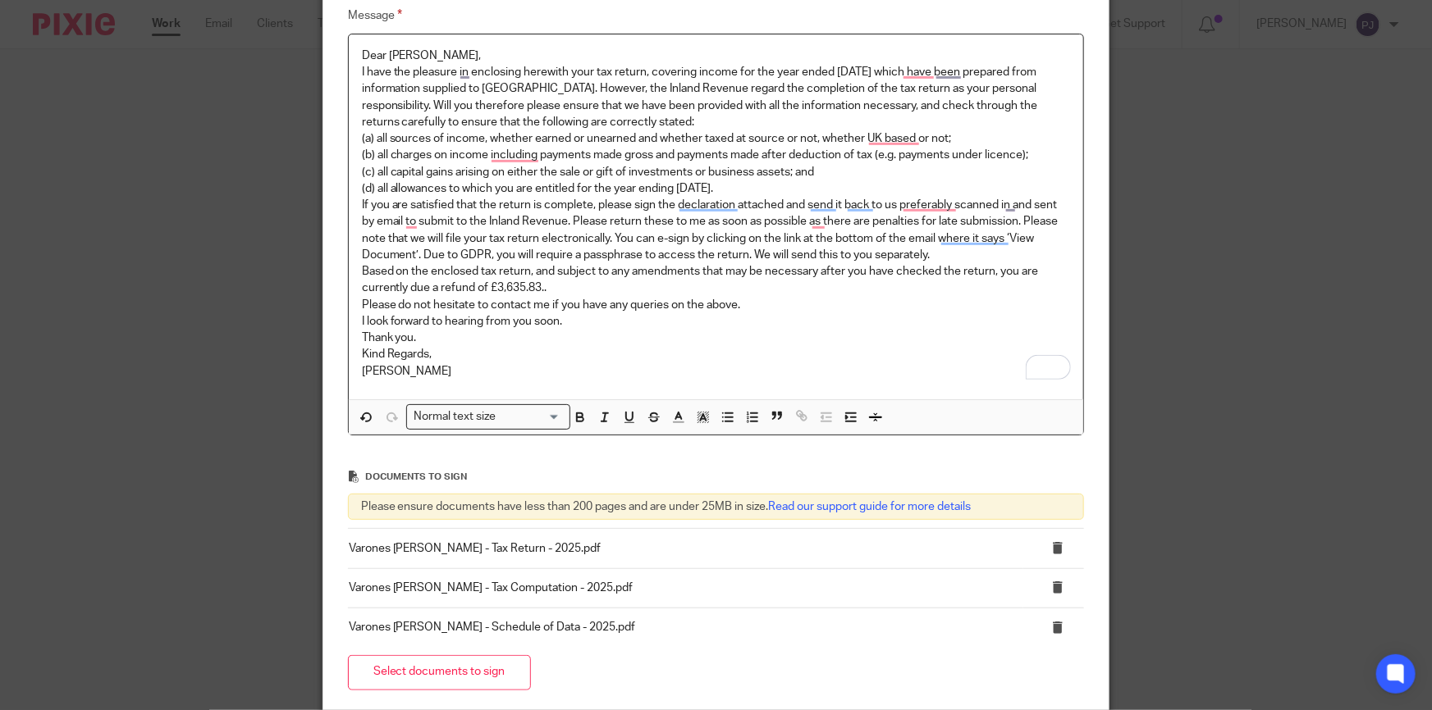
scroll to position [74, 0]
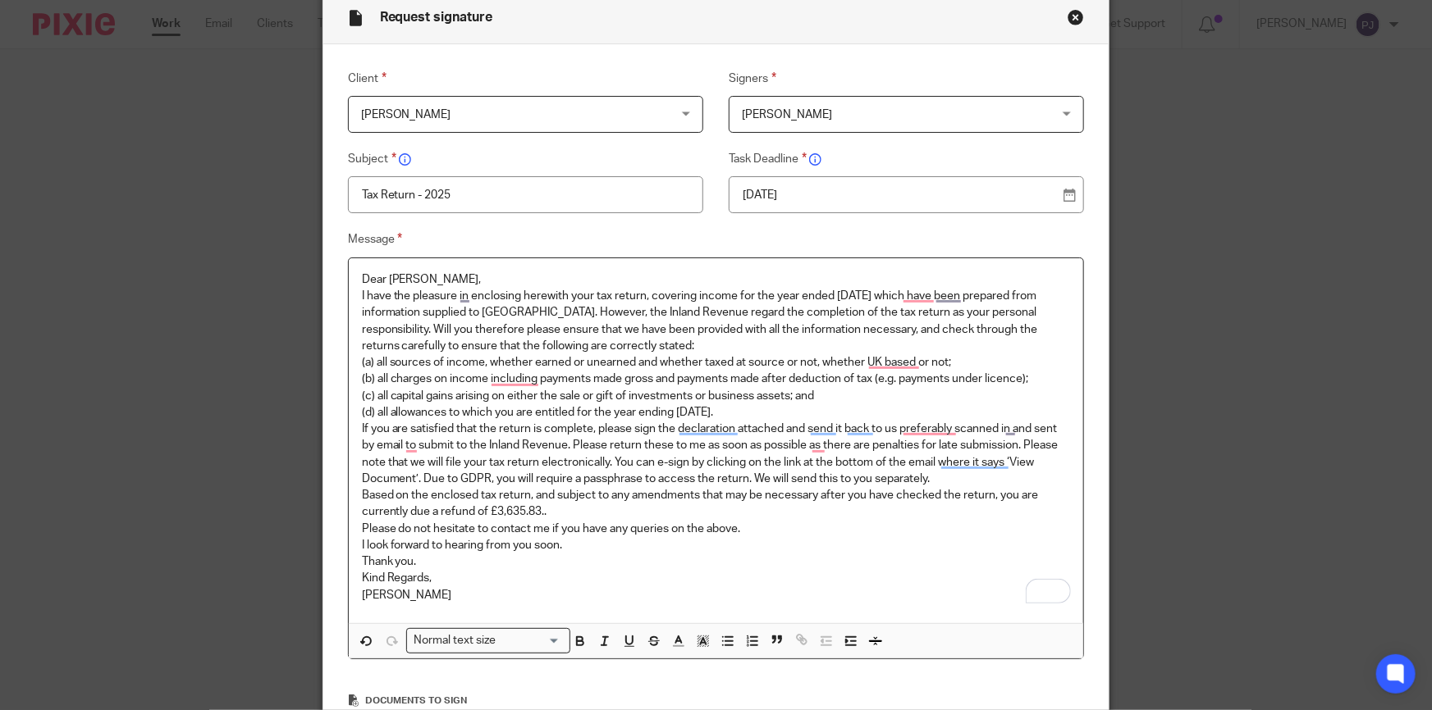
click at [552, 513] on p "Based on the enclosed tax return, and subject to any amendments that may be nec…" at bounding box center [716, 504] width 709 height 34
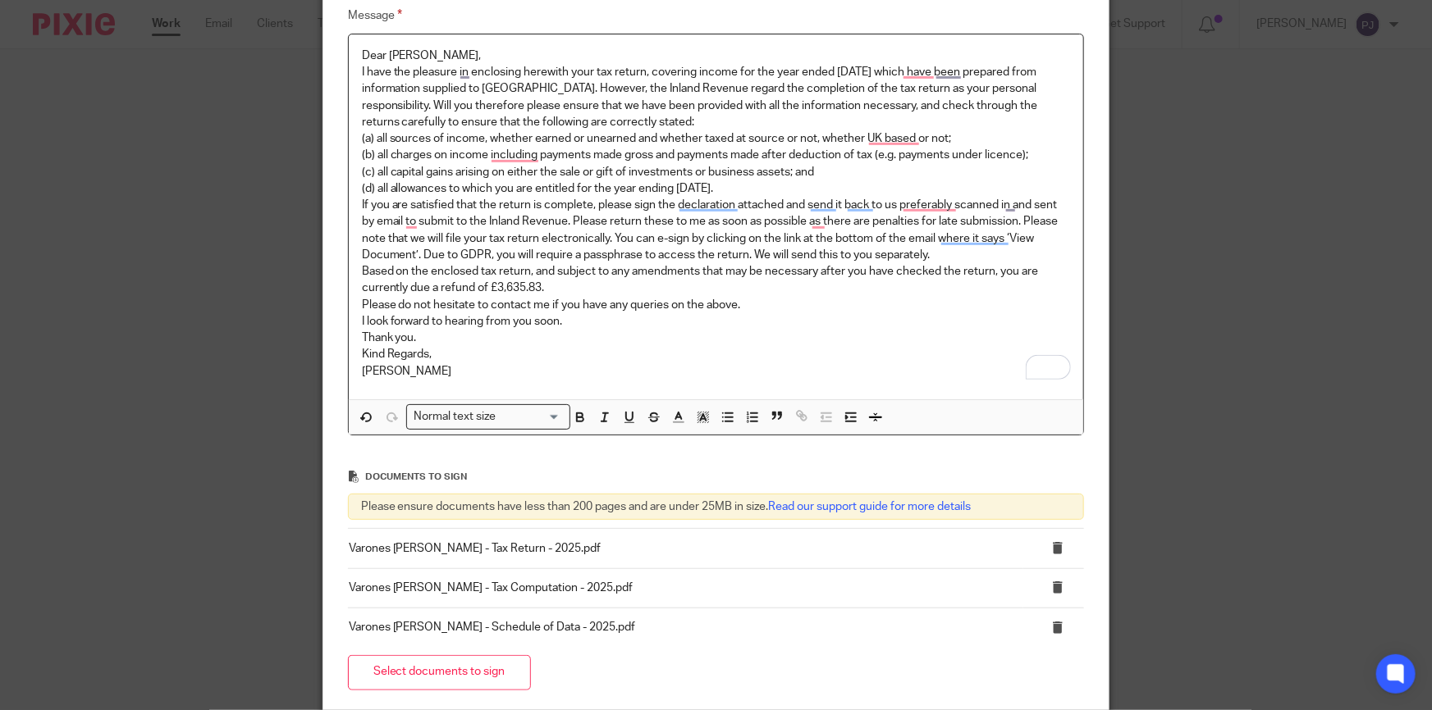
scroll to position [447, 0]
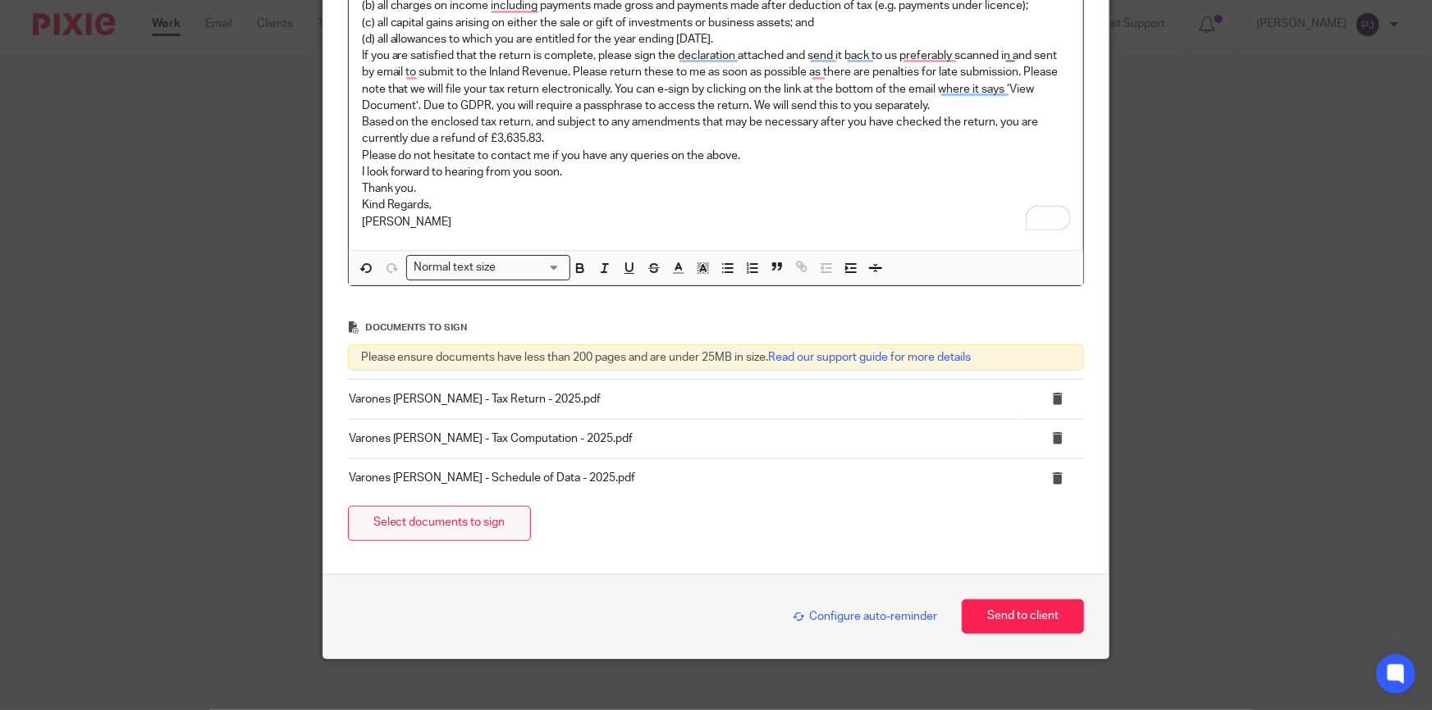
click at [422, 527] on button "Select documents to sign" at bounding box center [439, 523] width 183 height 35
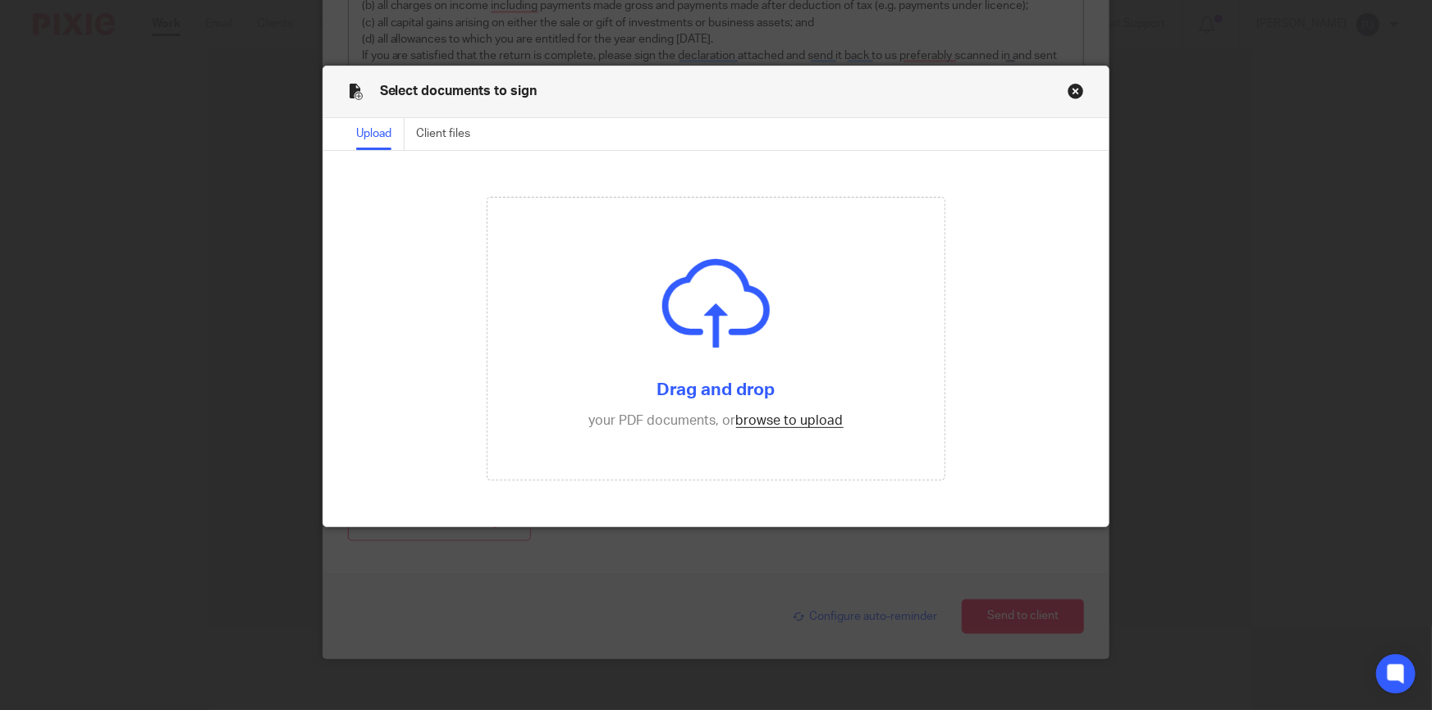
click at [1070, 89] on button "Close modal" at bounding box center [1075, 91] width 16 height 16
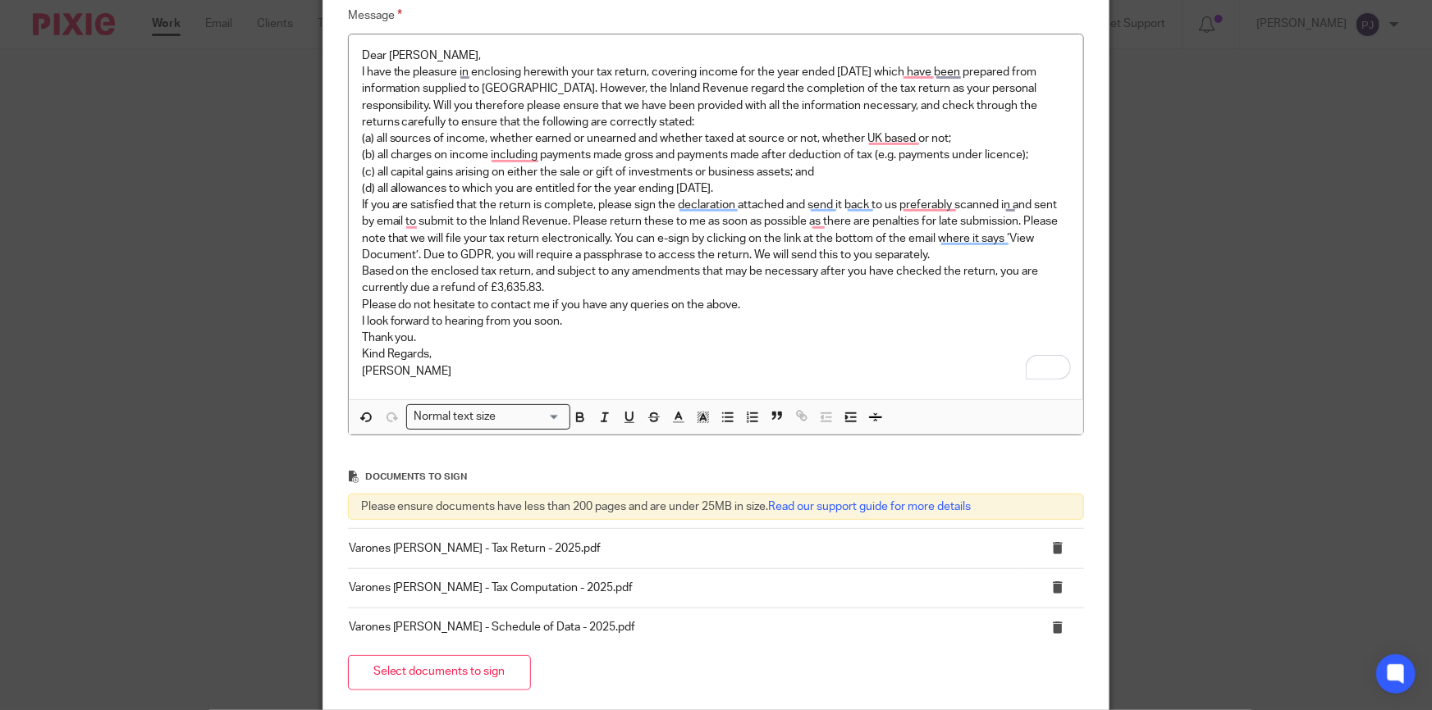
scroll to position [460, 0]
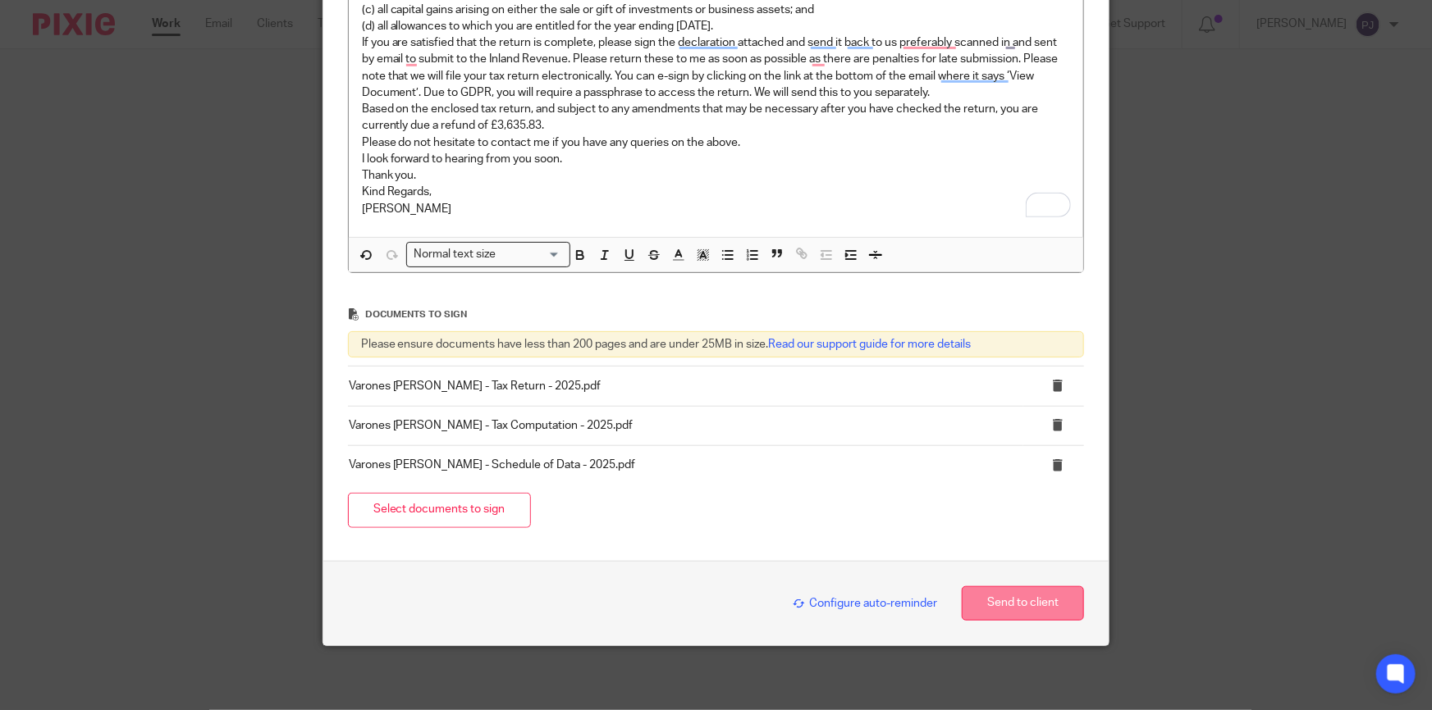
click at [1017, 604] on button "Send to client" at bounding box center [1022, 604] width 122 height 35
